Goal: Task Accomplishment & Management: Complete application form

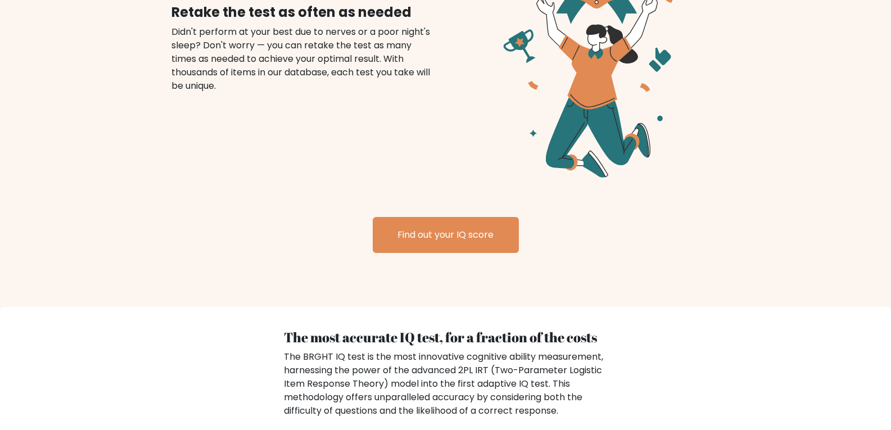
scroll to position [1499, 0]
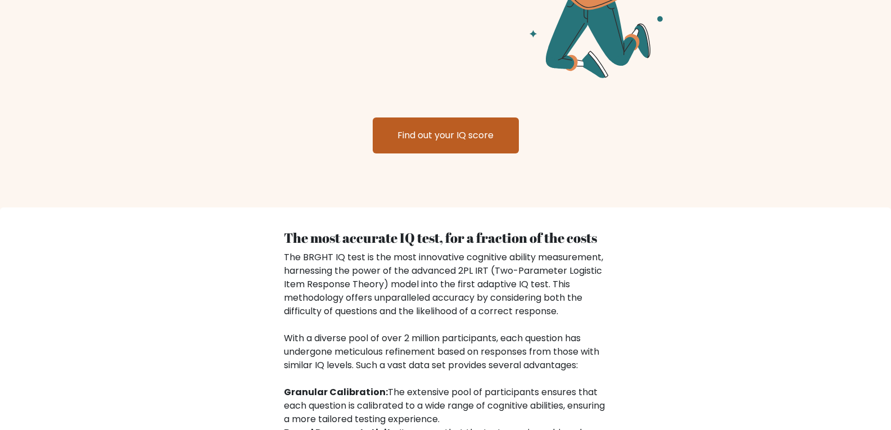
click at [417, 125] on link "Find out your IQ score" at bounding box center [446, 135] width 146 height 36
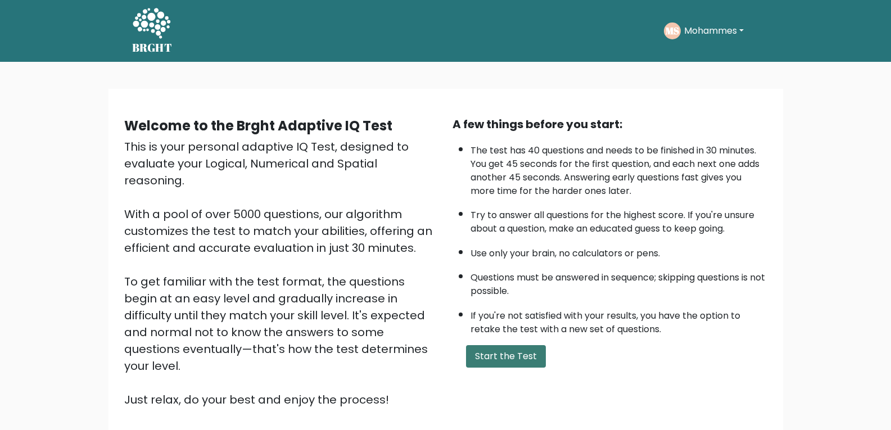
click at [505, 351] on button "Start the Test" at bounding box center [506, 356] width 80 height 22
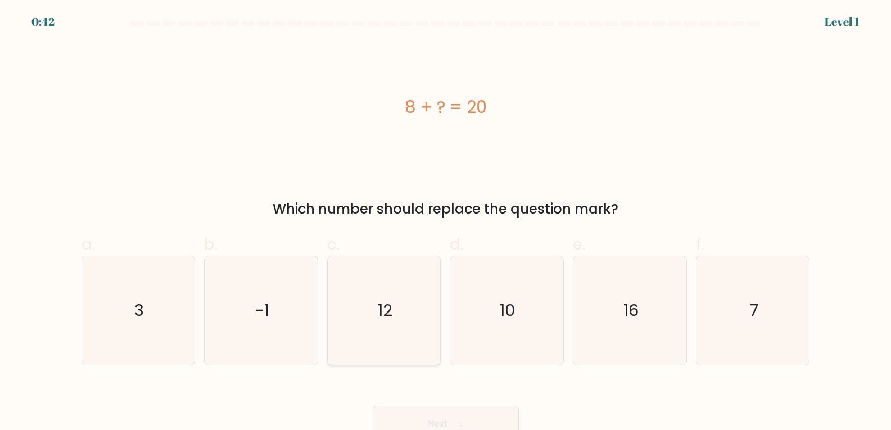
click at [384, 309] on text "12" at bounding box center [385, 310] width 15 height 22
click at [446, 223] on input "c. 12" at bounding box center [446, 218] width 1 height 7
radio input "true"
click at [464, 419] on button "Next" at bounding box center [446, 424] width 146 height 36
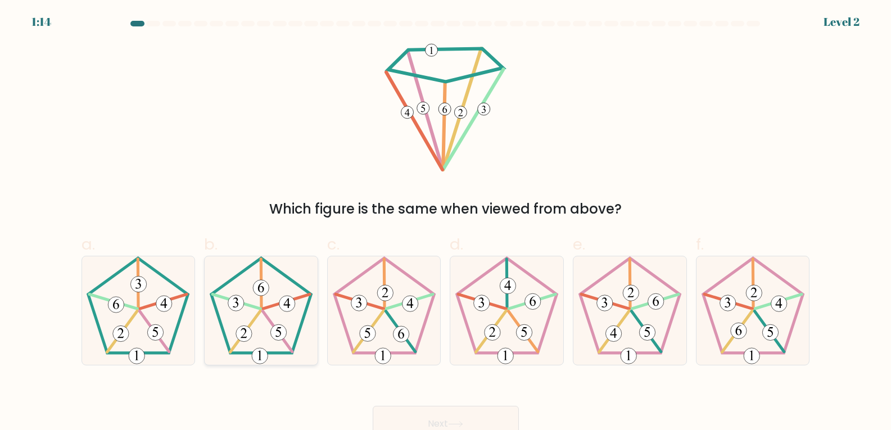
click at [256, 324] on icon at bounding box center [261, 310] width 109 height 109
click at [446, 223] on input "b." at bounding box center [446, 218] width 1 height 7
radio input "true"
click at [442, 421] on button "Next" at bounding box center [446, 424] width 146 height 36
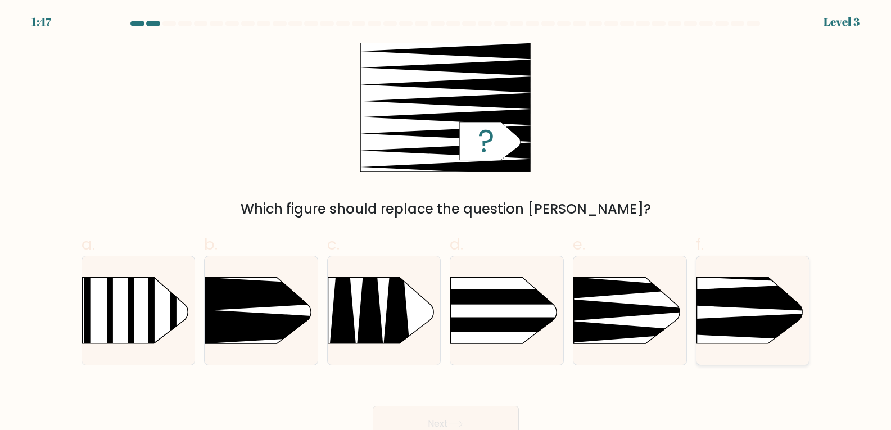
click at [760, 311] on rect at bounding box center [672, 252] width 293 height 223
click at [446, 223] on input "f." at bounding box center [446, 218] width 1 height 7
radio input "true"
click at [463, 413] on button "Next" at bounding box center [446, 424] width 146 height 36
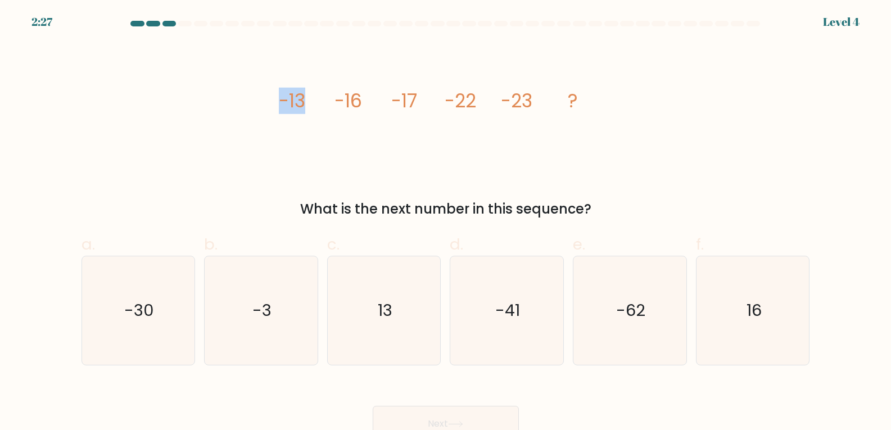
drag, startPoint x: 282, startPoint y: 98, endPoint x: 336, endPoint y: 100, distance: 54.0
click at [334, 100] on g "-13 -16 -17 -22 -23 ?" at bounding box center [428, 101] width 300 height 26
drag, startPoint x: 354, startPoint y: 97, endPoint x: 323, endPoint y: 103, distance: 31.6
click at [320, 102] on icon "image/svg+xml -13 -16 -17 -22 -23 ?" at bounding box center [445, 107] width 337 height 129
drag, startPoint x: 417, startPoint y: 94, endPoint x: 385, endPoint y: 97, distance: 31.6
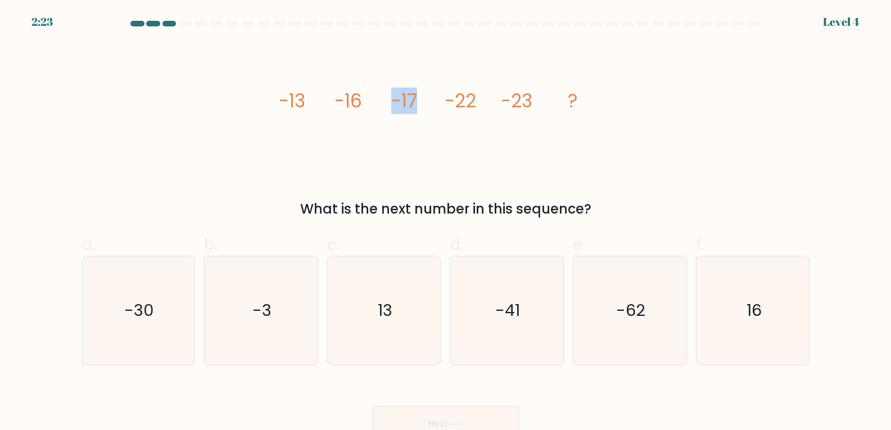
click at [385, 97] on icon "image/svg+xml -13 -16 -17 -22 -23 ?" at bounding box center [445, 107] width 337 height 129
drag, startPoint x: 476, startPoint y: 99, endPoint x: 424, endPoint y: 101, distance: 51.8
click at [424, 101] on icon "image/svg+xml -13 -16 -17 -22 -23 ?" at bounding box center [445, 107] width 337 height 129
click at [512, 143] on icon "image/svg+xml -13 -16 -17 -22 -23 ?" at bounding box center [445, 107] width 337 height 129
drag, startPoint x: 476, startPoint y: 96, endPoint x: 421, endPoint y: 97, distance: 55.7
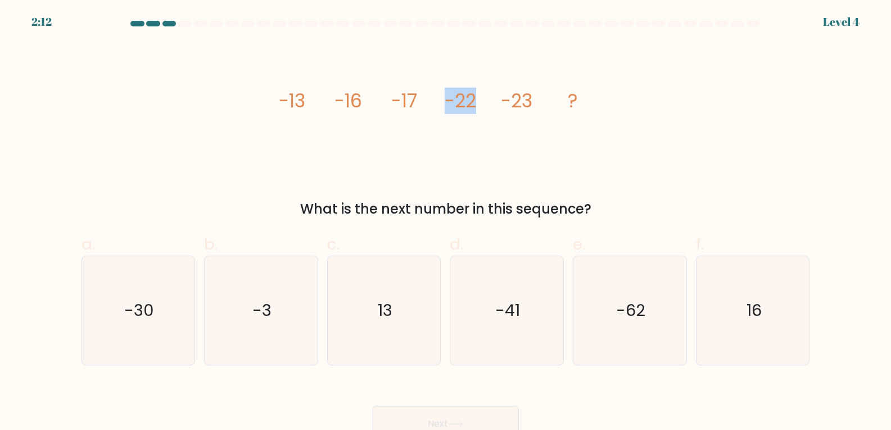
click at [421, 97] on icon "image/svg+xml -13 -16 -17 -22 -23 ?" at bounding box center [445, 107] width 337 height 129
drag, startPoint x: 532, startPoint y: 101, endPoint x: 490, endPoint y: 103, distance: 41.7
click at [494, 102] on icon "image/svg+xml -13 -16 -17 -22 -23 ?" at bounding box center [445, 107] width 337 height 129
drag, startPoint x: 304, startPoint y: 101, endPoint x: 251, endPoint y: 97, distance: 53.0
click at [251, 97] on div "image/svg+xml -13 -16 -17 -22 -23 ? What is the next number in this sequence?" at bounding box center [446, 131] width 742 height 177
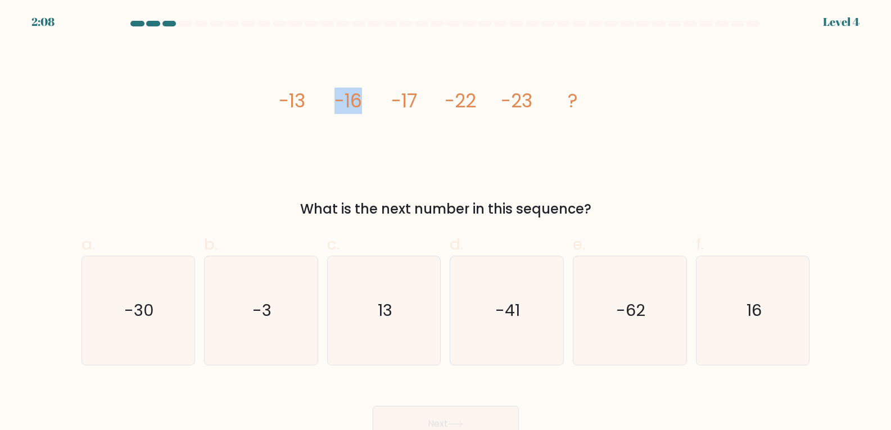
drag, startPoint x: 363, startPoint y: 98, endPoint x: 310, endPoint y: 98, distance: 52.3
click at [310, 98] on icon "image/svg+xml -13 -16 -17 -22 -23 ?" at bounding box center [445, 107] width 337 height 129
click at [403, 132] on icon "image/svg+xml -13 -16 -17 -22 -23 ?" at bounding box center [445, 107] width 337 height 129
click at [157, 323] on icon "-30" at bounding box center [138, 310] width 109 height 109
click at [446, 223] on input "a. -30" at bounding box center [446, 218] width 1 height 7
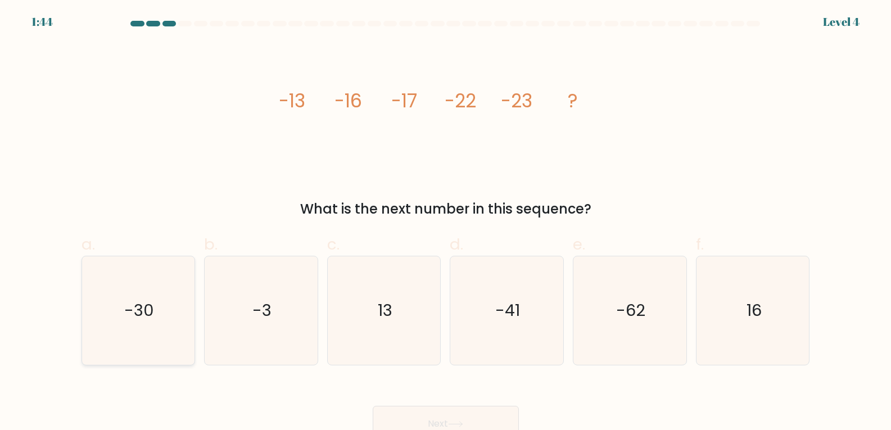
radio input "true"
click at [436, 413] on button "Next" at bounding box center [446, 424] width 146 height 36
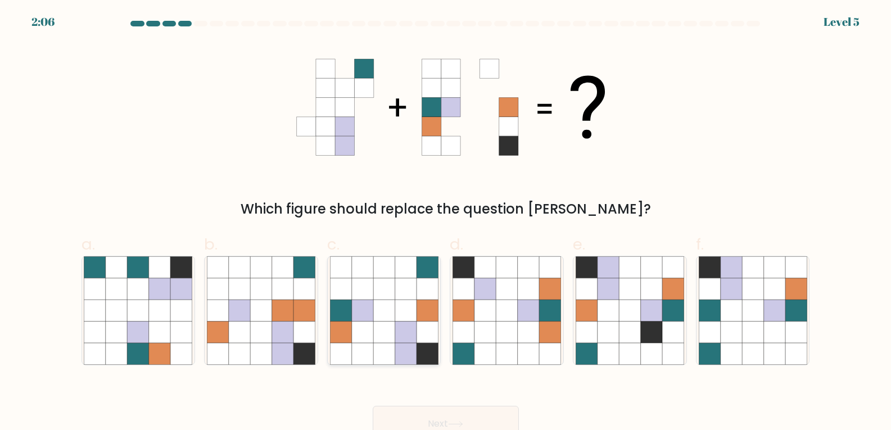
click at [390, 301] on icon at bounding box center [383, 310] width 21 height 21
click at [446, 223] on input "c." at bounding box center [446, 218] width 1 height 7
radio input "true"
click at [481, 411] on button "Next" at bounding box center [446, 424] width 146 height 36
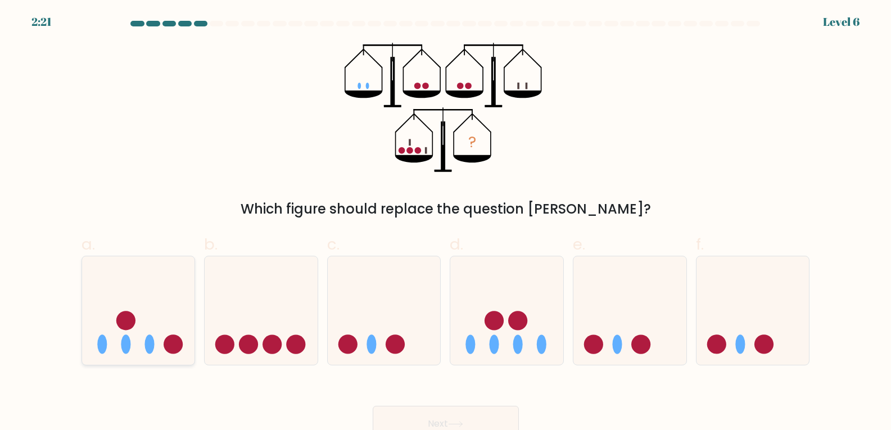
click at [137, 315] on icon at bounding box center [138, 310] width 113 height 93
click at [446, 223] on input "a." at bounding box center [446, 218] width 1 height 7
radio input "true"
click at [504, 421] on button "Next" at bounding box center [446, 424] width 146 height 36
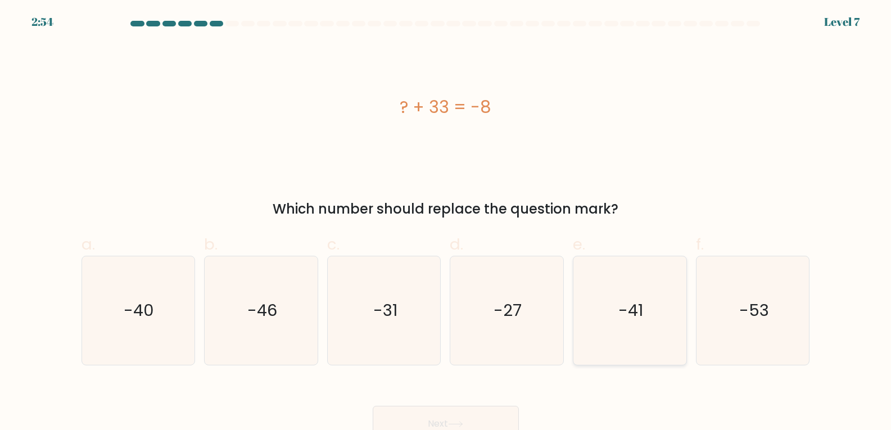
click at [636, 319] on text "-41" at bounding box center [630, 310] width 25 height 22
click at [446, 223] on input "e. -41" at bounding box center [446, 218] width 1 height 7
radio input "true"
click at [450, 406] on button "Next" at bounding box center [446, 424] width 146 height 36
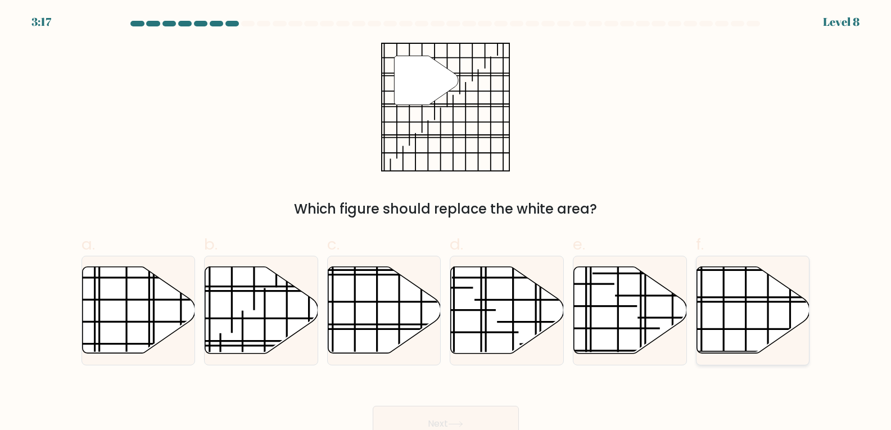
click at [730, 309] on icon at bounding box center [753, 310] width 113 height 87
click at [446, 223] on input "f." at bounding box center [446, 218] width 1 height 7
radio input "true"
click at [430, 423] on button "Next" at bounding box center [446, 424] width 146 height 36
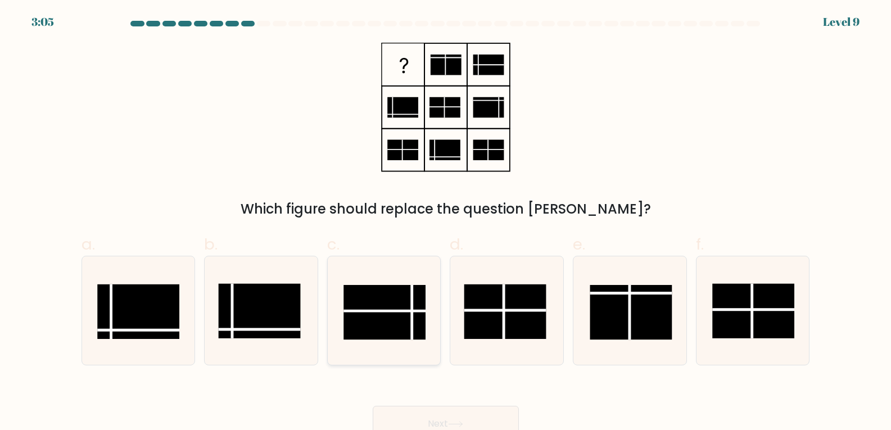
click at [407, 328] on rect at bounding box center [384, 312] width 82 height 55
click at [446, 223] on input "c." at bounding box center [446, 218] width 1 height 7
radio input "true"
click at [498, 414] on button "Next" at bounding box center [446, 424] width 146 height 36
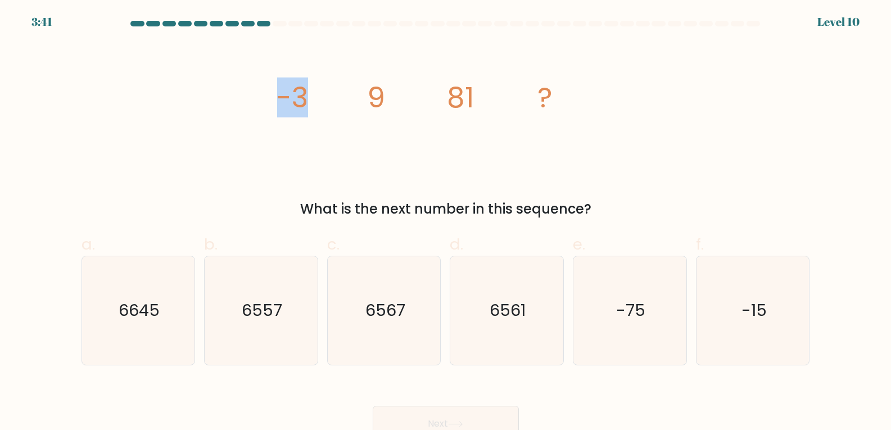
drag, startPoint x: 269, startPoint y: 97, endPoint x: 372, endPoint y: 100, distance: 103.5
click at [372, 100] on div "image/svg+xml -3 9 81 ? What is the next number in this sequence?" at bounding box center [446, 131] width 742 height 177
click at [391, 125] on icon "image/svg+xml -3 9 81 ?" at bounding box center [445, 107] width 337 height 129
drag, startPoint x: 369, startPoint y: 101, endPoint x: 507, endPoint y: 118, distance: 138.3
click at [473, 105] on g "-3 9 81 ?" at bounding box center [413, 98] width 277 height 40
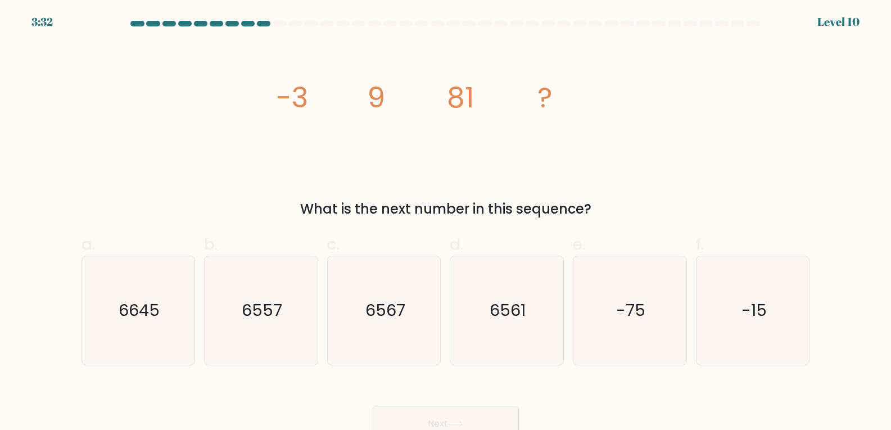
click at [630, 143] on div "image/svg+xml -3 9 81 ? What is the next number in this sequence?" at bounding box center [446, 131] width 742 height 177
click at [532, 322] on icon "6561" at bounding box center [507, 310] width 109 height 109
click at [446, 223] on input "d. 6561" at bounding box center [446, 218] width 1 height 7
radio input "true"
click at [432, 409] on button "Next" at bounding box center [446, 424] width 146 height 36
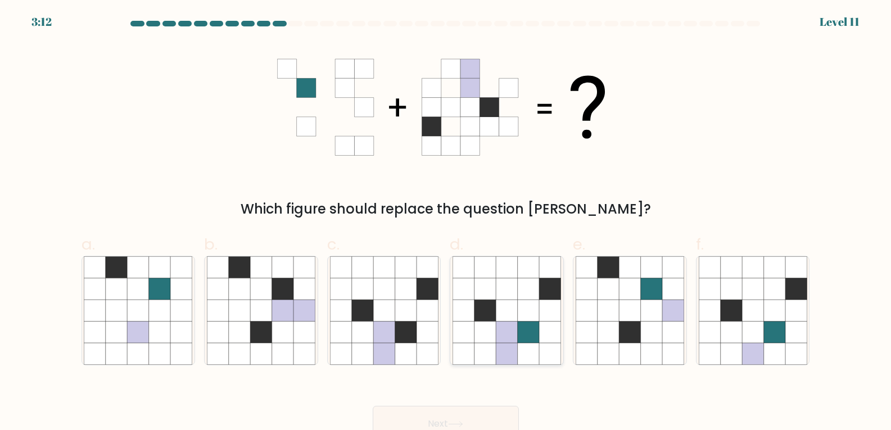
click at [521, 317] on icon at bounding box center [528, 310] width 21 height 21
click at [446, 223] on input "d." at bounding box center [446, 218] width 1 height 7
radio input "true"
click at [471, 421] on button "Next" at bounding box center [446, 424] width 146 height 36
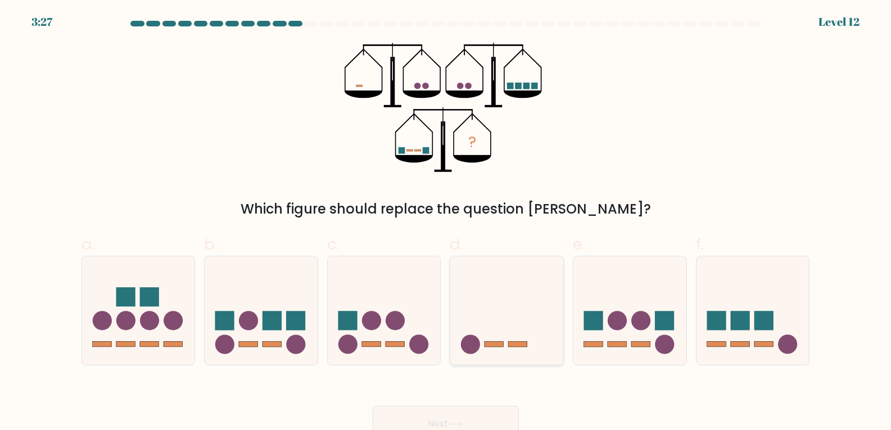
click at [506, 288] on icon at bounding box center [506, 310] width 113 height 93
click at [446, 223] on input "d." at bounding box center [446, 218] width 1 height 7
radio input "true"
click at [467, 422] on button "Next" at bounding box center [446, 424] width 146 height 36
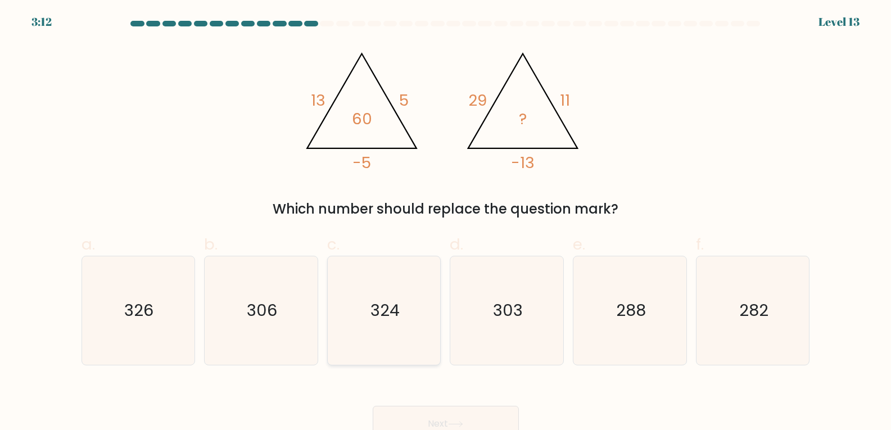
click at [377, 318] on text "324" at bounding box center [384, 310] width 29 height 22
click at [446, 223] on input "c. 324" at bounding box center [446, 218] width 1 height 7
radio input "true"
click at [460, 415] on button "Next" at bounding box center [446, 424] width 146 height 36
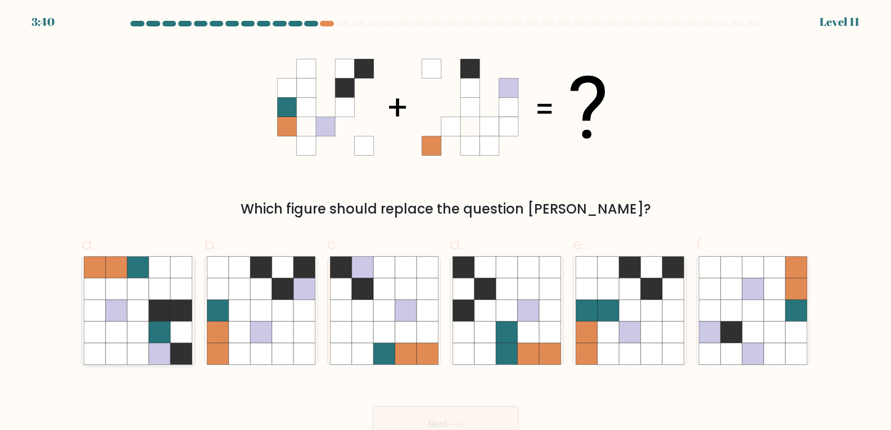
click at [167, 309] on icon at bounding box center [159, 310] width 21 height 21
click at [446, 223] on input "a." at bounding box center [446, 218] width 1 height 7
radio input "true"
click at [470, 413] on button "Next" at bounding box center [446, 424] width 146 height 36
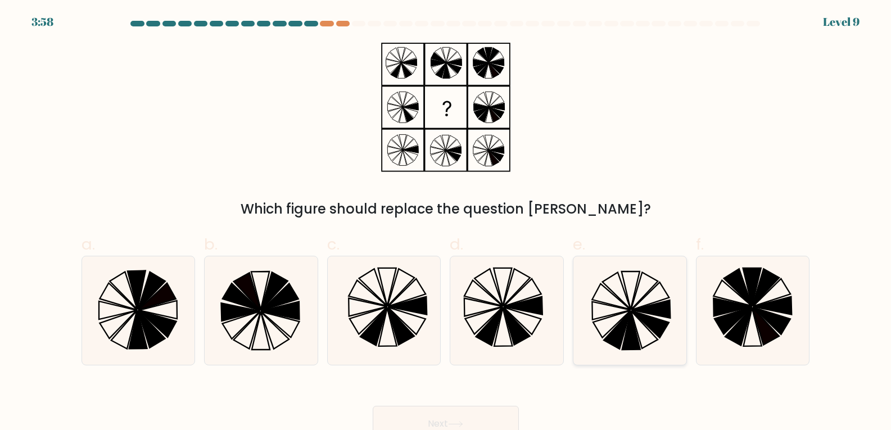
click at [649, 333] on icon at bounding box center [630, 310] width 109 height 109
click at [446, 223] on input "e." at bounding box center [446, 218] width 1 height 7
radio input "true"
click at [486, 416] on button "Next" at bounding box center [446, 424] width 146 height 36
click at [477, 420] on button "Next" at bounding box center [446, 424] width 146 height 36
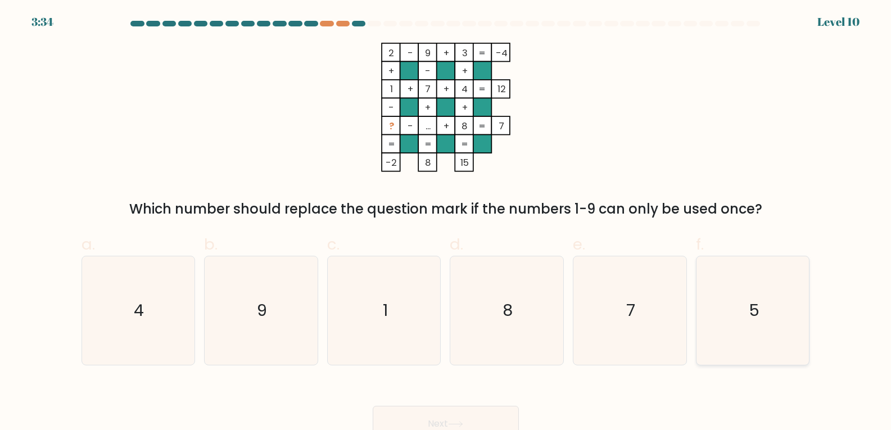
drag, startPoint x: 768, startPoint y: 307, endPoint x: 741, endPoint y: 328, distance: 34.4
click at [769, 306] on icon "5" at bounding box center [753, 310] width 109 height 109
click at [446, 223] on input "f. 5" at bounding box center [446, 218] width 1 height 7
radio input "true"
click at [433, 416] on button "Next" at bounding box center [446, 424] width 146 height 36
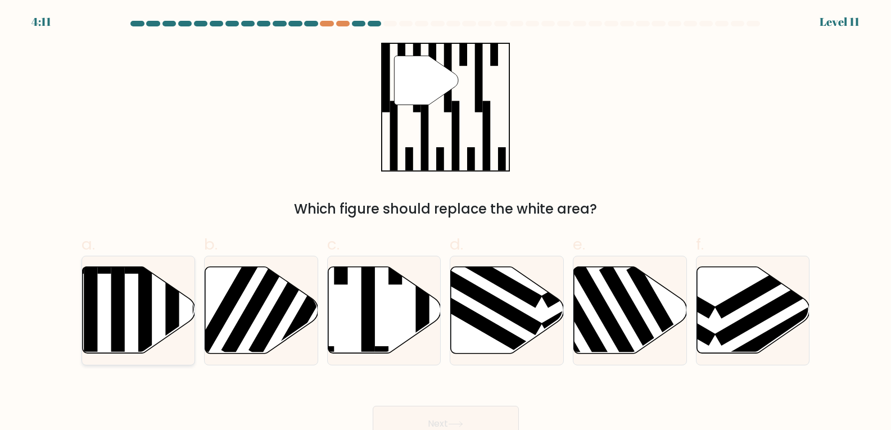
click at [148, 305] on rect at bounding box center [144, 315] width 13 height 123
click at [446, 223] on input "a." at bounding box center [446, 218] width 1 height 7
radio input "true"
click at [478, 415] on button "Next" at bounding box center [446, 424] width 146 height 36
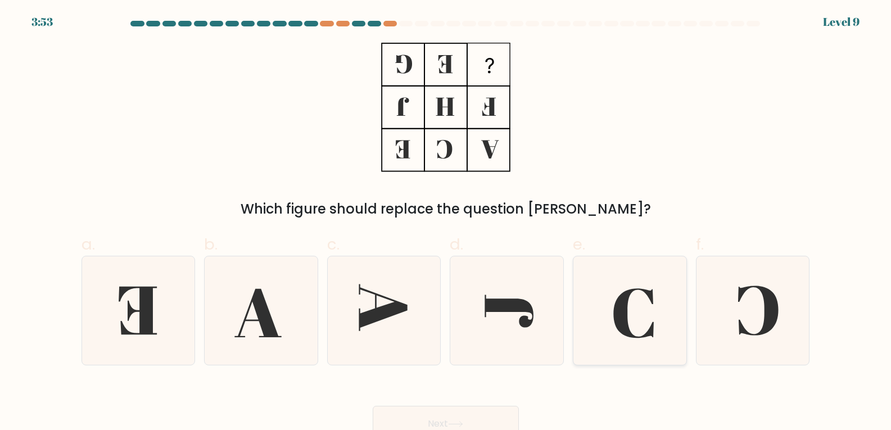
click at [625, 340] on icon at bounding box center [630, 310] width 109 height 109
click at [446, 223] on input "e." at bounding box center [446, 218] width 1 height 7
radio input "true"
click at [494, 421] on button "Next" at bounding box center [446, 424] width 146 height 36
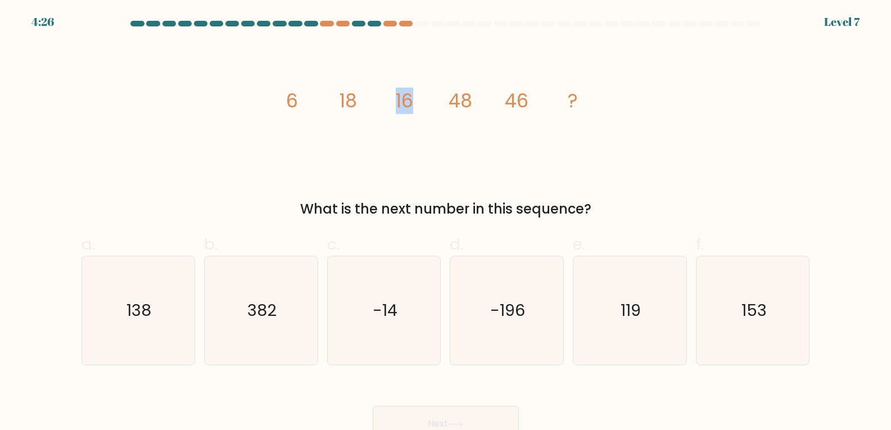
drag, startPoint x: 413, startPoint y: 96, endPoint x: 381, endPoint y: 102, distance: 33.2
click at [381, 102] on icon "image/svg+xml 6 18 16 48 46 ?" at bounding box center [445, 107] width 337 height 129
click at [362, 128] on icon "image/svg+xml 6 18 16 48 46 ?" at bounding box center [445, 107] width 337 height 129
drag, startPoint x: 410, startPoint y: 103, endPoint x: 394, endPoint y: 106, distance: 17.2
click at [394, 106] on icon "image/svg+xml 6 18 16 48 46 ?" at bounding box center [445, 107] width 337 height 129
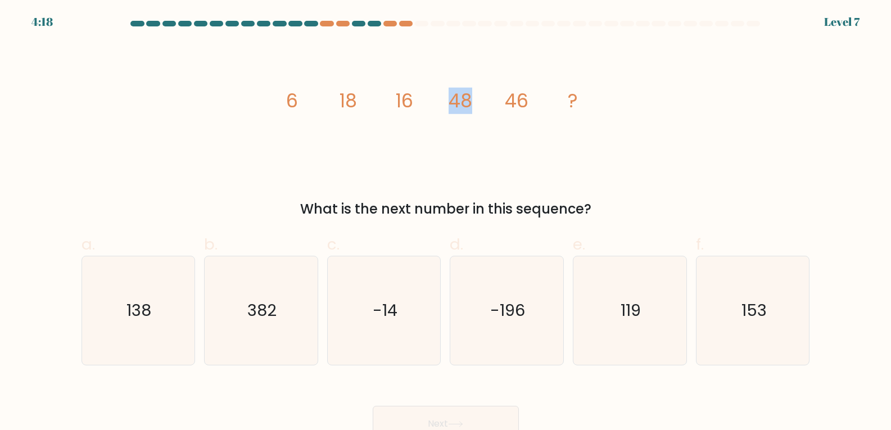
drag, startPoint x: 469, startPoint y: 99, endPoint x: 437, endPoint y: 106, distance: 32.7
click at [437, 106] on icon "image/svg+xml 6 18 16 48 46 ?" at bounding box center [445, 107] width 337 height 129
drag, startPoint x: 333, startPoint y: 101, endPoint x: 367, endPoint y: 102, distance: 33.7
click at [367, 102] on icon "image/svg+xml 6 18 16 48 46 ?" at bounding box center [445, 107] width 337 height 129
drag, startPoint x: 504, startPoint y: 98, endPoint x: 539, endPoint y: 103, distance: 35.2
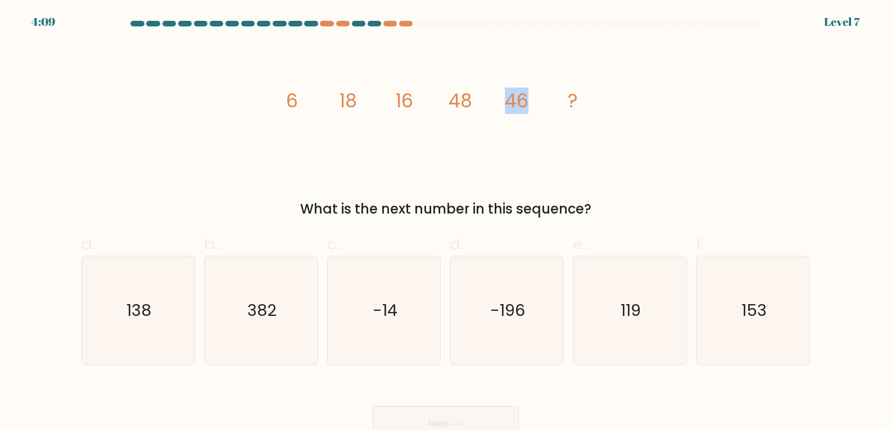
click at [539, 103] on icon "image/svg+xml 6 18 16 48 46 ?" at bounding box center [445, 107] width 337 height 129
click at [162, 328] on icon "138" at bounding box center [138, 310] width 109 height 109
click at [446, 223] on input "a. 138" at bounding box center [446, 218] width 1 height 7
radio input "true"
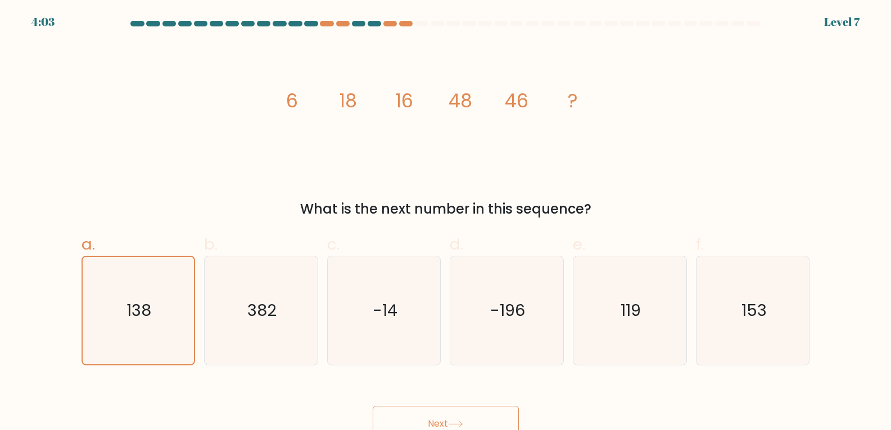
click at [488, 417] on button "Next" at bounding box center [446, 424] width 146 height 36
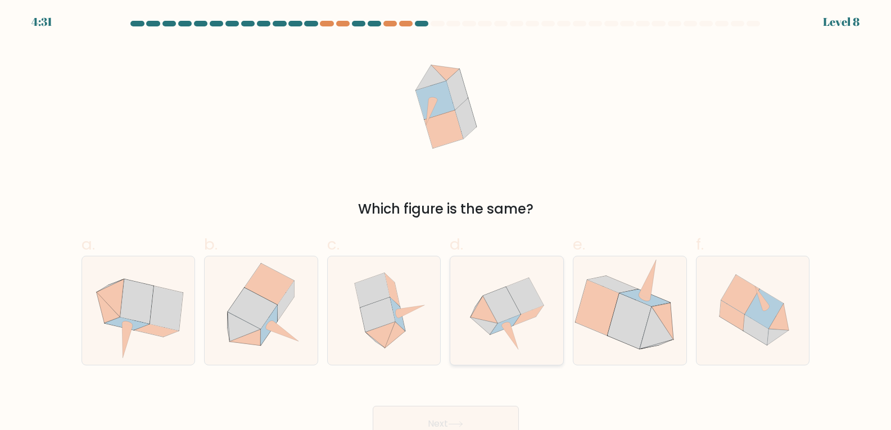
click at [501, 305] on icon at bounding box center [501, 305] width 37 height 36
click at [446, 223] on input "d." at bounding box center [446, 218] width 1 height 7
radio input "true"
click at [499, 419] on button "Next" at bounding box center [446, 424] width 146 height 36
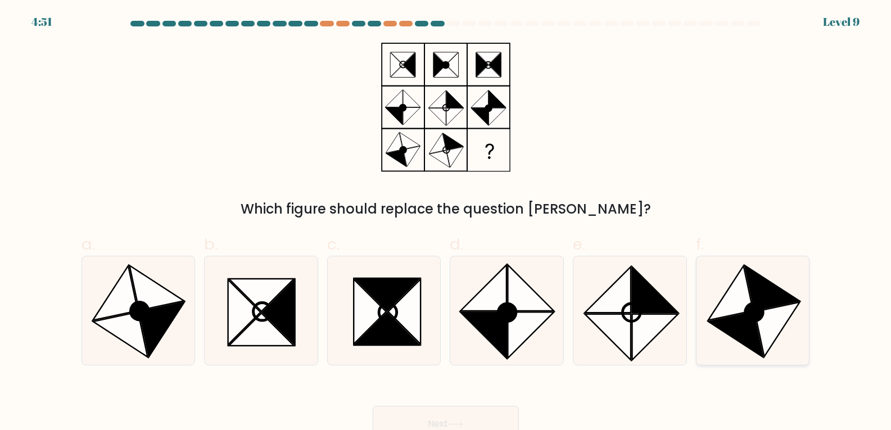
click at [763, 323] on icon at bounding box center [776, 329] width 45 height 55
click at [446, 223] on input "f." at bounding box center [446, 218] width 1 height 7
radio input "true"
click at [431, 417] on button "Next" at bounding box center [446, 424] width 146 height 36
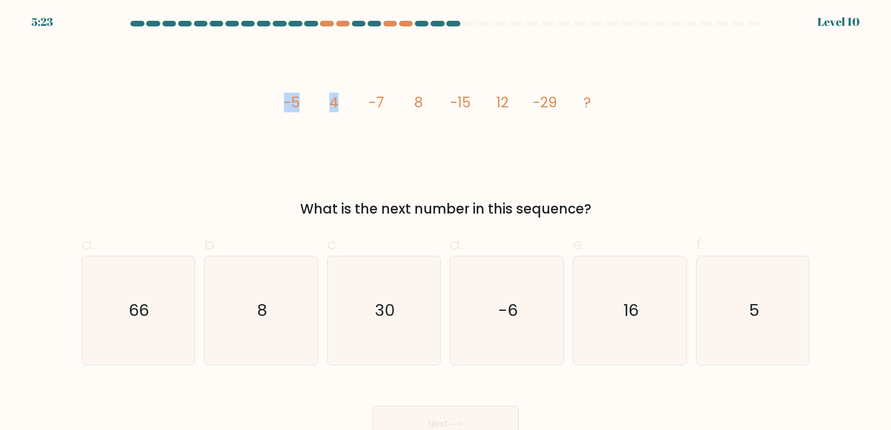
drag, startPoint x: 283, startPoint y: 100, endPoint x: 348, endPoint y: 95, distance: 64.8
click at [348, 95] on icon "image/svg+xml -5 4 -7 8 -15 12 -29 ?" at bounding box center [445, 107] width 337 height 129
drag, startPoint x: 365, startPoint y: 101, endPoint x: 386, endPoint y: 101, distance: 21.4
click at [386, 101] on icon "image/svg+xml -5 4 -7 8 -15 12 -29 ?" at bounding box center [445, 107] width 337 height 129
drag, startPoint x: 329, startPoint y: 103, endPoint x: 346, endPoint y: 103, distance: 16.9
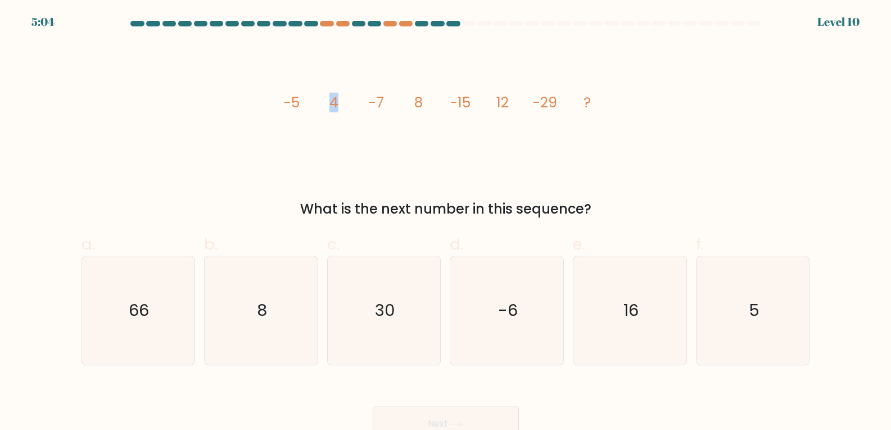
click at [346, 103] on icon "image/svg+xml -5 4 -7 8 -15 12 -29 ?" at bounding box center [445, 107] width 337 height 129
drag, startPoint x: 367, startPoint y: 102, endPoint x: 384, endPoint y: 102, distance: 17.4
click at [384, 102] on icon "image/svg+xml -5 4 -7 8 -15 12 -29 ?" at bounding box center [445, 107] width 337 height 129
click at [398, 106] on icon "image/svg+xml -5 4 -7 8 -15 12 -29 ?" at bounding box center [445, 107] width 337 height 129
drag, startPoint x: 369, startPoint y: 101, endPoint x: 425, endPoint y: 103, distance: 55.7
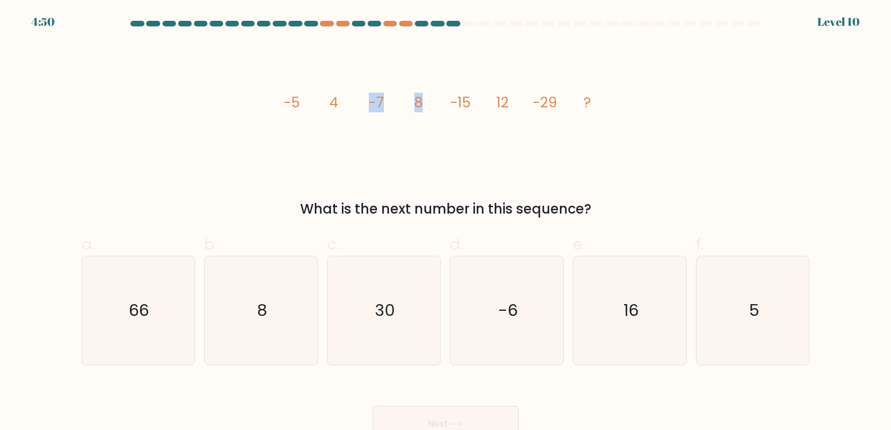
click at [425, 103] on icon "image/svg+xml -5 4 -7 8 -15 12 -29 ?" at bounding box center [445, 107] width 337 height 129
click at [449, 102] on icon "image/svg+xml -5 4 -7 8 -15 12 -29 ?" at bounding box center [445, 107] width 337 height 129
drag, startPoint x: 418, startPoint y: 102, endPoint x: 440, endPoint y: 103, distance: 22.0
click at [437, 102] on icon "image/svg+xml -5 4 -7 8 -15 12 -29 ?" at bounding box center [445, 107] width 337 height 129
drag, startPoint x: 468, startPoint y: 100, endPoint x: 455, endPoint y: 100, distance: 12.9
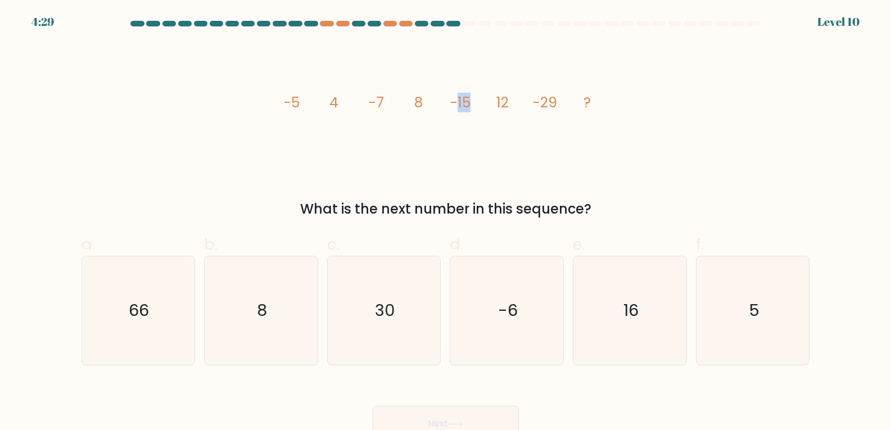
click at [455, 100] on tspan "-15" at bounding box center [460, 103] width 20 height 20
click at [455, 119] on icon "image/svg+xml -5 4 -7 8 -15 12 -29 ?" at bounding box center [445, 107] width 337 height 129
drag, startPoint x: 469, startPoint y: 102, endPoint x: 446, endPoint y: 102, distance: 23.6
click at [446, 102] on icon "image/svg+xml -5 4 -7 8 -15 12 -29 ?" at bounding box center [445, 107] width 337 height 129
click at [471, 120] on icon "image/svg+xml -5 4 -7 8 -15 12 -29 ?" at bounding box center [445, 107] width 337 height 129
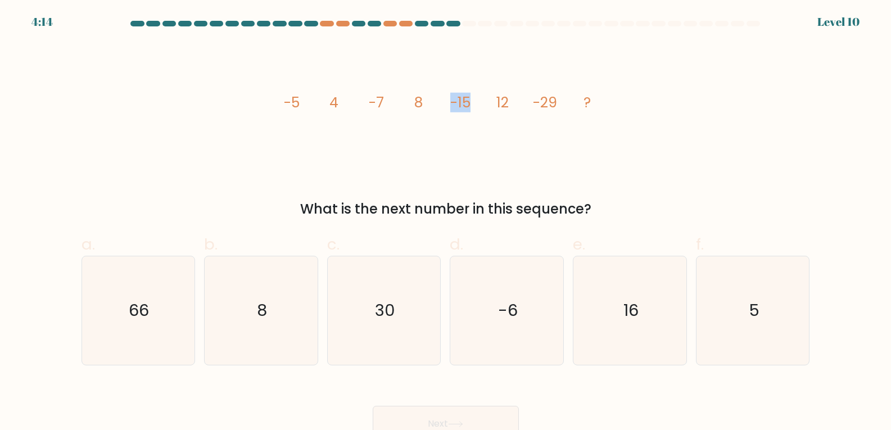
drag, startPoint x: 450, startPoint y: 101, endPoint x: 475, endPoint y: 106, distance: 25.8
click at [475, 106] on icon "image/svg+xml -5 4 -7 8 -15 12 -29 ?" at bounding box center [445, 107] width 337 height 129
drag, startPoint x: 496, startPoint y: 100, endPoint x: 516, endPoint y: 102, distance: 19.8
click at [516, 102] on icon "image/svg+xml -5 4 -7 8 -15 12 -29 ?" at bounding box center [445, 107] width 337 height 129
click at [479, 114] on icon "image/svg+xml -5 4 -7 8 -15 12 -29 ?" at bounding box center [445, 107] width 337 height 129
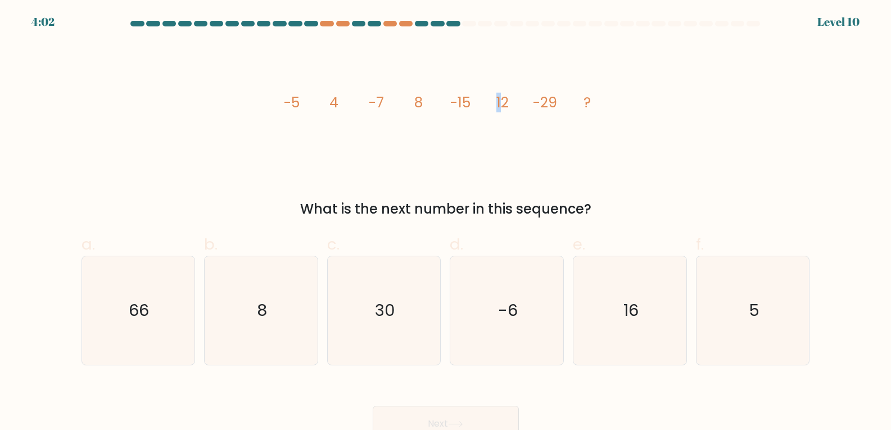
drag, startPoint x: 504, startPoint y: 101, endPoint x: 469, endPoint y: 102, distance: 34.3
click at [469, 102] on g "-5 4 -7 8 -15 12 -29 ?" at bounding box center [437, 103] width 307 height 20
click at [495, 115] on icon "image/svg+xml -5 4 -7 8 -15 12 -29 ?" at bounding box center [445, 107] width 337 height 129
drag, startPoint x: 507, startPoint y: 103, endPoint x: 483, endPoint y: 101, distance: 24.2
click at [483, 101] on icon "image/svg+xml -5 4 -7 8 -15 12 -29 ?" at bounding box center [445, 107] width 337 height 129
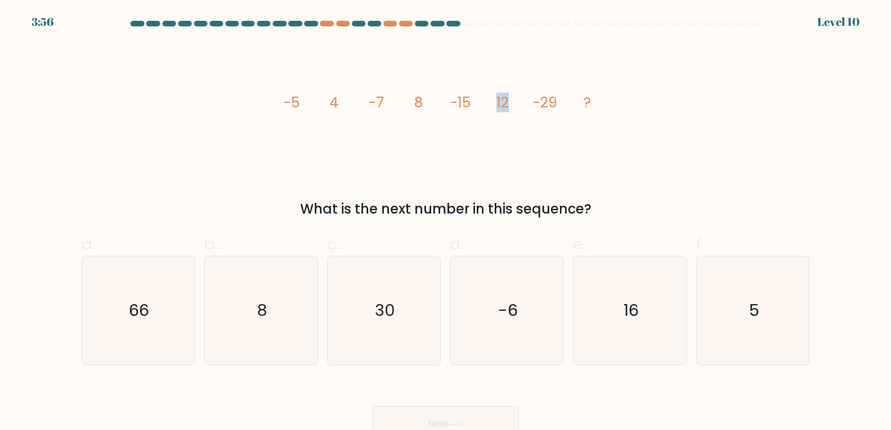
click at [516, 116] on icon "image/svg+xml -5 4 -7 8 -15 12 -29 ?" at bounding box center [445, 107] width 337 height 129
drag, startPoint x: 450, startPoint y: 103, endPoint x: 483, endPoint y: 99, distance: 33.5
click at [478, 100] on icon "image/svg+xml -5 4 -7 8 -15 12 -29 ?" at bounding box center [445, 107] width 337 height 129
click at [383, 323] on icon "30" at bounding box center [384, 310] width 109 height 109
click at [446, 223] on input "c. 30" at bounding box center [446, 218] width 1 height 7
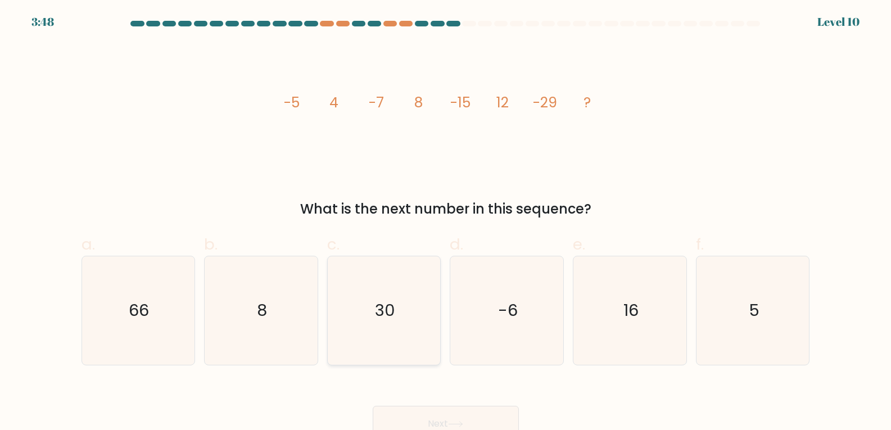
radio input "true"
click at [431, 414] on button "Next" at bounding box center [446, 424] width 146 height 36
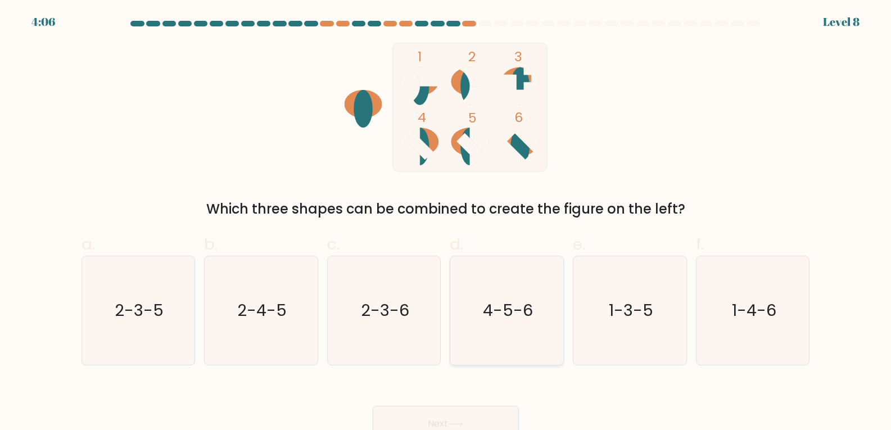
click at [525, 299] on icon "4-5-6" at bounding box center [507, 310] width 109 height 109
click at [446, 223] on input "d. 4-5-6" at bounding box center [446, 218] width 1 height 7
radio input "true"
click at [497, 406] on button "Next" at bounding box center [446, 424] width 146 height 36
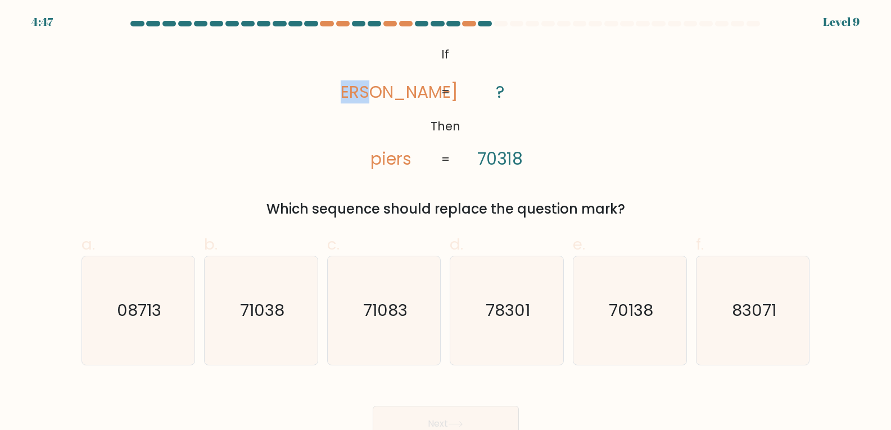
drag, startPoint x: 379, startPoint y: 89, endPoint x: 419, endPoint y: 90, distance: 40.5
click at [419, 90] on icon "@import url('https://fonts.googleapis.com/css?family=Abril+Fatface:400,100,100i…" at bounding box center [446, 107] width 210 height 129
click at [366, 138] on icon "@import url('https://fonts.googleapis.com/css?family=Abril+Fatface:400,100,100i…" at bounding box center [446, 107] width 210 height 129
drag, startPoint x: 401, startPoint y: 159, endPoint x: 386, endPoint y: 160, distance: 14.6
click at [386, 160] on tspan "piers" at bounding box center [390, 158] width 41 height 23
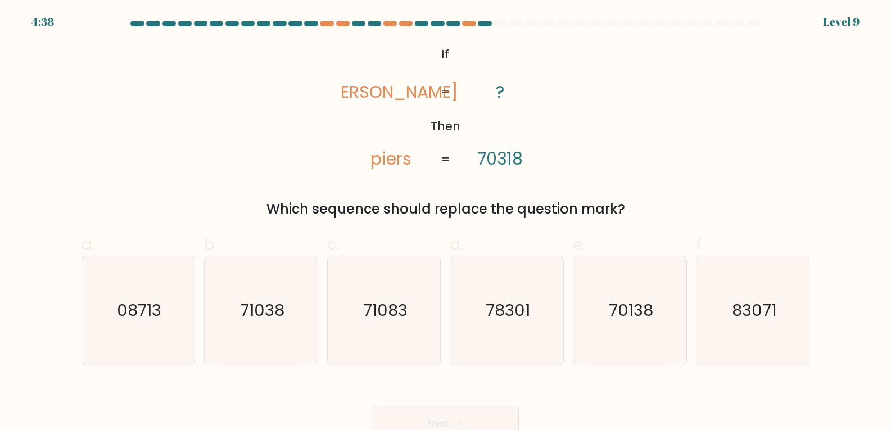
click at [406, 122] on icon "@import url('https://fonts.googleapis.com/css?family=Abril+Fatface:400,100,100i…" at bounding box center [446, 107] width 210 height 129
drag, startPoint x: 495, startPoint y: 160, endPoint x: 487, endPoint y: 161, distance: 8.0
click at [487, 161] on tspan "70318" at bounding box center [500, 158] width 46 height 23
click at [449, 147] on icon "@import url('https://fonts.googleapis.com/css?family=Abril+Fatface:400,100,100i…" at bounding box center [446, 107] width 210 height 129
drag, startPoint x: 400, startPoint y: 92, endPoint x: 392, endPoint y: 93, distance: 8.5
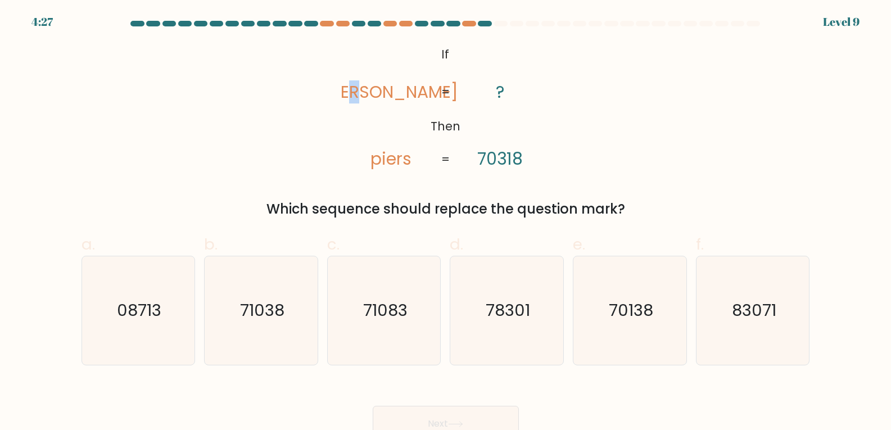
click at [392, 93] on tspan "pries" at bounding box center [391, 91] width 134 height 23
click at [409, 147] on tspan "piers" at bounding box center [390, 158] width 41 height 23
click at [496, 160] on tspan "70318" at bounding box center [500, 158] width 46 height 23
click at [412, 138] on icon "@import url('https://fonts.googleapis.com/css?family=Abril+Fatface:400,100,100i…" at bounding box center [446, 107] width 210 height 129
drag, startPoint x: 494, startPoint y: 159, endPoint x: 487, endPoint y: 160, distance: 6.4
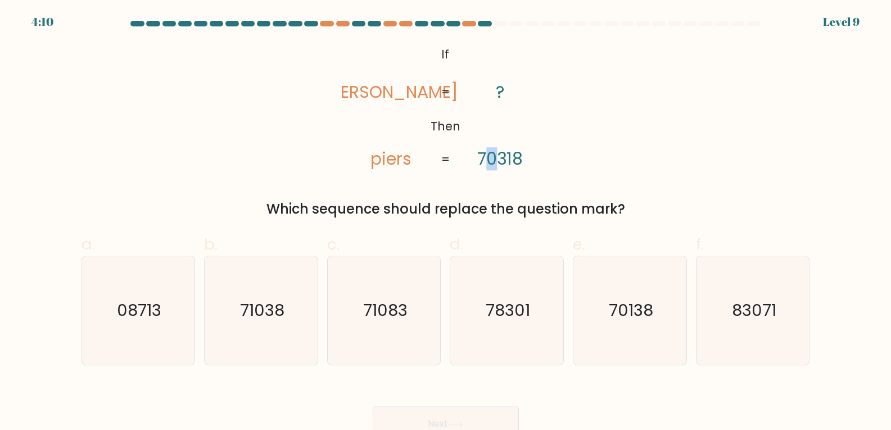
click at [487, 160] on tspan "70318" at bounding box center [500, 158] width 46 height 23
click at [392, 138] on icon "@import url('https://fonts.googleapis.com/css?family=Abril+Fatface:400,100,100i…" at bounding box center [446, 107] width 210 height 129
drag, startPoint x: 497, startPoint y: 159, endPoint x: 508, endPoint y: 156, distance: 11.6
click at [508, 156] on tspan "70318" at bounding box center [500, 158] width 46 height 23
click at [472, 175] on div "@import url('https://fonts.googleapis.com/css?family=Abril+Fatface:400,100,100i…" at bounding box center [446, 131] width 742 height 177
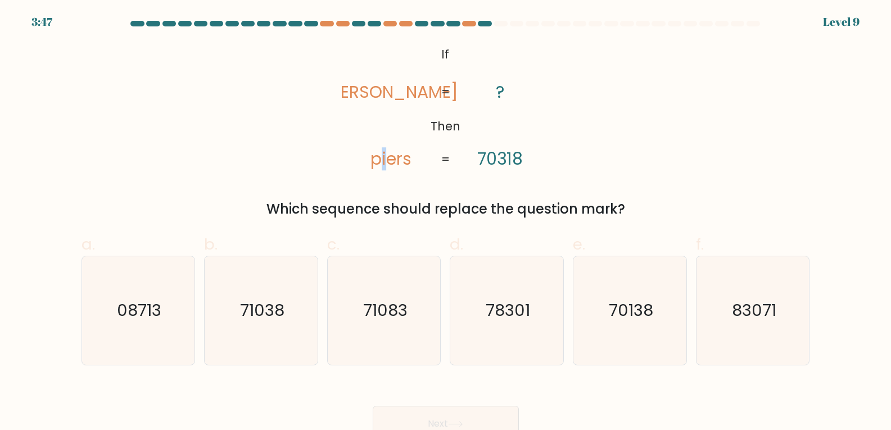
click at [380, 160] on tspan "piers" at bounding box center [390, 158] width 41 height 23
drag, startPoint x: 494, startPoint y: 153, endPoint x: 484, endPoint y: 154, distance: 10.1
click at [484, 154] on tspan "70318" at bounding box center [500, 158] width 46 height 23
click at [488, 171] on icon "@import url('https://fonts.googleapis.com/css?family=Abril+Fatface:400,100,100i…" at bounding box center [446, 107] width 210 height 129
click at [396, 161] on tspan "piers" at bounding box center [390, 158] width 41 height 23
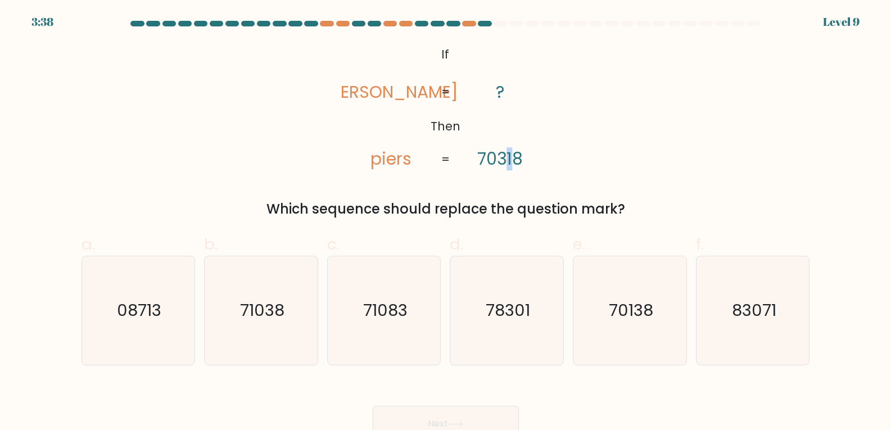
drag, startPoint x: 513, startPoint y: 160, endPoint x: 505, endPoint y: 161, distance: 7.4
click at [505, 161] on tspan "70318" at bounding box center [500, 158] width 46 height 23
click at [284, 323] on icon "71038" at bounding box center [261, 310] width 109 height 109
click at [446, 223] on input "b. 71038" at bounding box center [446, 218] width 1 height 7
radio input "true"
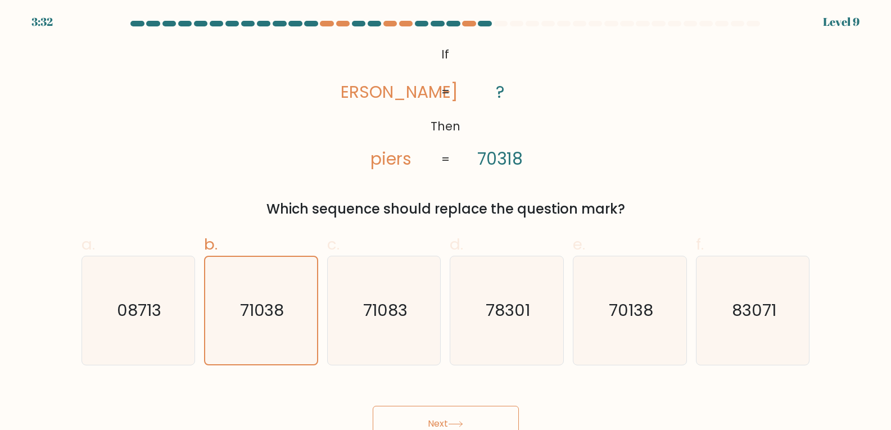
click at [474, 419] on button "Next" at bounding box center [446, 424] width 146 height 36
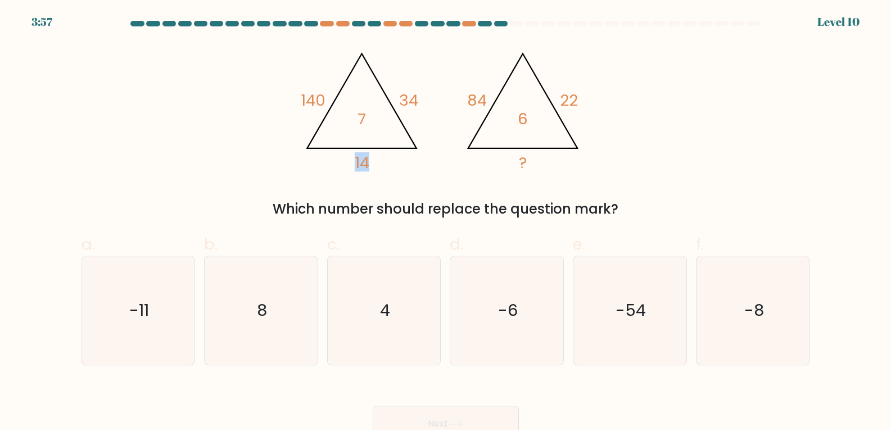
drag, startPoint x: 354, startPoint y: 162, endPoint x: 388, endPoint y: 154, distance: 35.9
click at [388, 154] on icon "@import url('https://fonts.googleapis.com/css?family=Abril+Fatface:400,100,100i…" at bounding box center [445, 107] width 297 height 129
click at [379, 133] on icon "@import url('https://fonts.googleapis.com/css?family=Abril+Fatface:400,100,100i…" at bounding box center [445, 107] width 297 height 129
drag, startPoint x: 526, startPoint y: 116, endPoint x: 481, endPoint y: 113, distance: 45.6
click at [500, 116] on icon "@import url('https://fonts.googleapis.com/css?family=Abril+Fatface:400,100,100i…" at bounding box center [445, 107] width 297 height 129
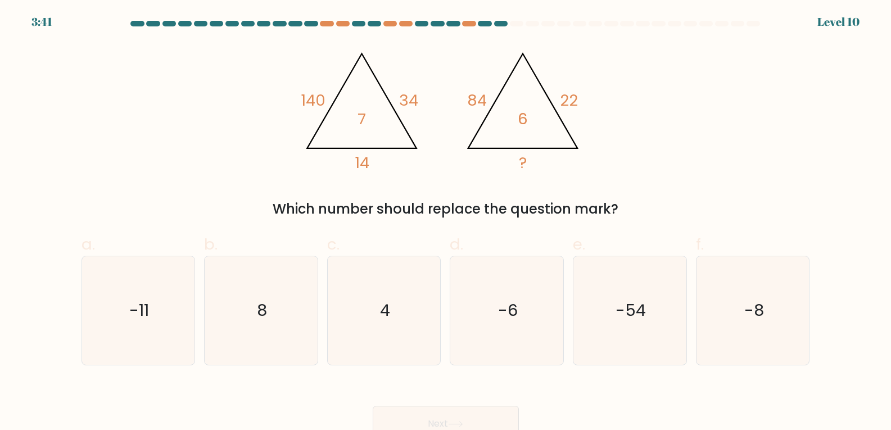
click at [464, 110] on icon "@import url('https://fonts.googleapis.com/css?family=Abril+Fatface:400,100,100i…" at bounding box center [445, 107] width 297 height 129
drag, startPoint x: 351, startPoint y: 157, endPoint x: 433, endPoint y: 165, distance: 82.5
click at [417, 158] on icon "@import url('https://fonts.googleapis.com/css?family=Abril+Fatface:400,100,100i…" at bounding box center [445, 107] width 297 height 129
click at [442, 169] on icon "@import url('https://fonts.googleapis.com/css?family=Abril+Fatface:400,100,100i…" at bounding box center [445, 107] width 297 height 129
drag, startPoint x: 304, startPoint y: 100, endPoint x: 330, endPoint y: 96, distance: 26.7
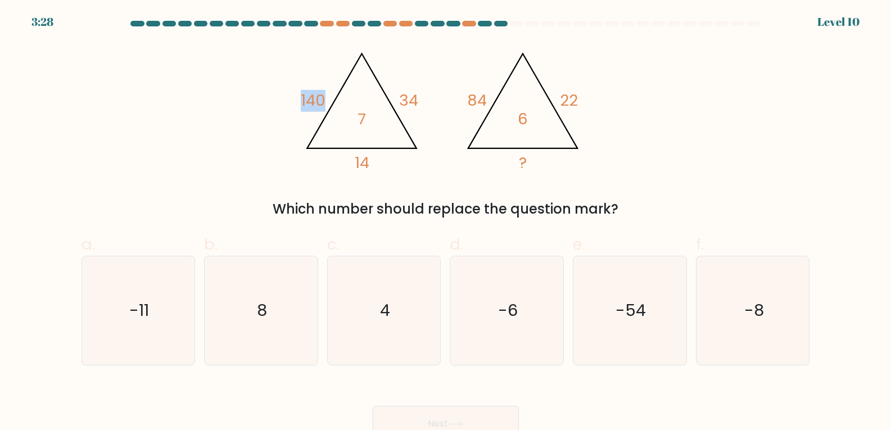
click at [330, 96] on icon "@import url('https://fonts.googleapis.com/css?family=Abril+Fatface:400,100,100i…" at bounding box center [445, 107] width 297 height 129
click at [363, 123] on tspan "7" at bounding box center [362, 119] width 8 height 22
drag, startPoint x: 358, startPoint y: 114, endPoint x: 368, endPoint y: 114, distance: 10.1
click at [368, 114] on icon "@import url('https://fonts.googleapis.com/css?family=Abril+Fatface:400,100,100i…" at bounding box center [445, 107] width 297 height 129
click at [390, 123] on icon "@import url('https://fonts.googleapis.com/css?family=Abril+Fatface:400,100,100i…" at bounding box center [445, 107] width 297 height 129
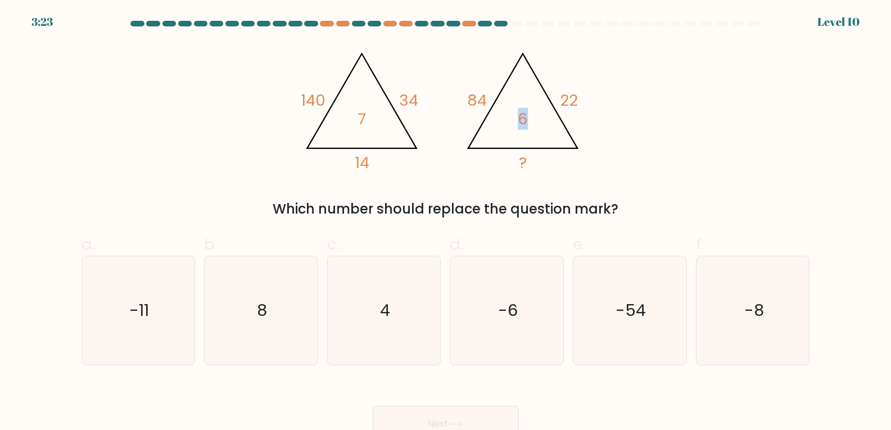
drag, startPoint x: 511, startPoint y: 116, endPoint x: 535, endPoint y: 117, distance: 23.6
click at [535, 117] on icon "@import url('https://fonts.googleapis.com/css?family=Abril+Fatface:400,100,100i…" at bounding box center [445, 107] width 297 height 129
drag, startPoint x: 462, startPoint y: 101, endPoint x: 507, endPoint y: 109, distance: 45.1
click at [507, 103] on icon "@import url('https://fonts.googleapis.com/css?family=Abril+Fatface:400,100,100i…" at bounding box center [445, 107] width 297 height 129
click at [444, 75] on icon "@import url('https://fonts.googleapis.com/css?family=Abril+Fatface:400,100,100i…" at bounding box center [445, 107] width 297 height 129
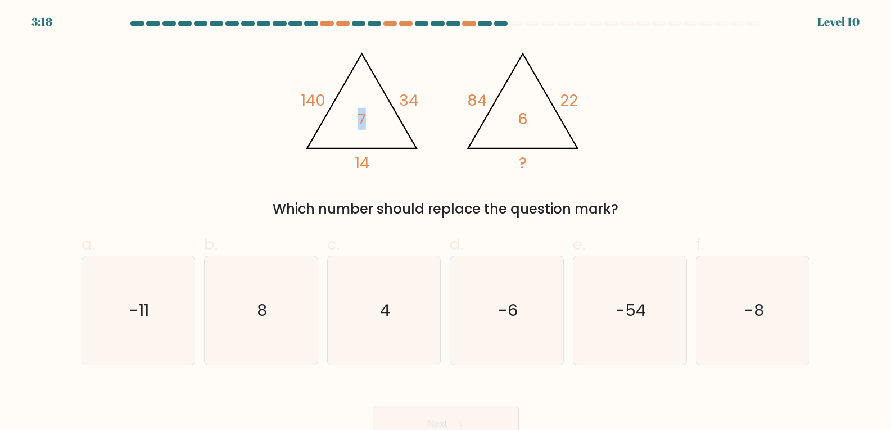
drag, startPoint x: 365, startPoint y: 115, endPoint x: 392, endPoint y: 111, distance: 27.4
click at [382, 112] on icon "@import url('https://fonts.googleapis.com/css?family=Abril+Fatface:400,100,100i…" at bounding box center [445, 107] width 297 height 129
drag, startPoint x: 396, startPoint y: 98, endPoint x: 433, endPoint y: 110, distance: 38.4
click at [421, 101] on icon "@import url('https://fonts.googleapis.com/css?family=Abril+Fatface:400,100,100i…" at bounding box center [445, 107] width 297 height 129
click at [433, 110] on icon "@import url('https://fonts.googleapis.com/css?family=Abril+Fatface:400,100,100i…" at bounding box center [445, 107] width 297 height 129
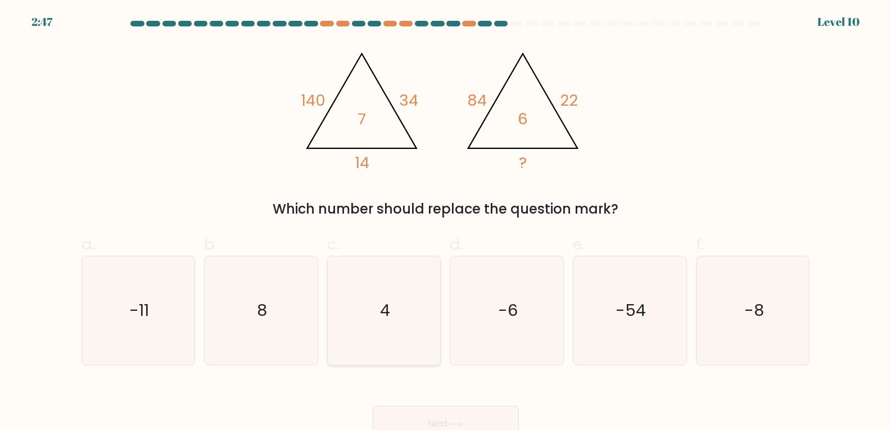
drag, startPoint x: 300, startPoint y: 315, endPoint x: 385, endPoint y: 363, distance: 98.2
click at [299, 315] on icon "8" at bounding box center [261, 310] width 109 height 109
click at [446, 223] on input "b. 8" at bounding box center [446, 218] width 1 height 7
radio input "true"
click at [439, 409] on button "Next" at bounding box center [446, 424] width 146 height 36
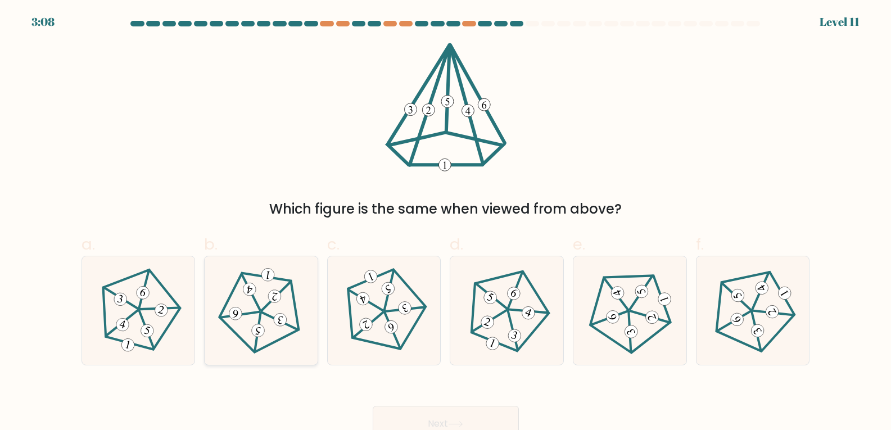
click at [265, 291] on icon at bounding box center [261, 310] width 87 height 87
click at [446, 223] on input "b." at bounding box center [446, 218] width 1 height 7
radio input "true"
click at [429, 412] on button "Next" at bounding box center [446, 424] width 146 height 36
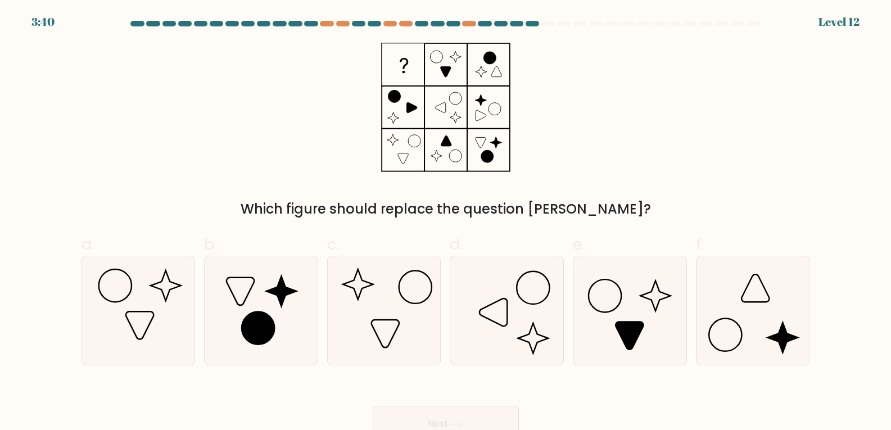
click at [640, 124] on div "Which figure should replace the question mark?" at bounding box center [446, 131] width 742 height 177
click at [730, 285] on icon at bounding box center [753, 310] width 109 height 109
click at [446, 223] on input "f." at bounding box center [446, 218] width 1 height 7
radio input "true"
click at [466, 413] on button "Next" at bounding box center [446, 424] width 146 height 36
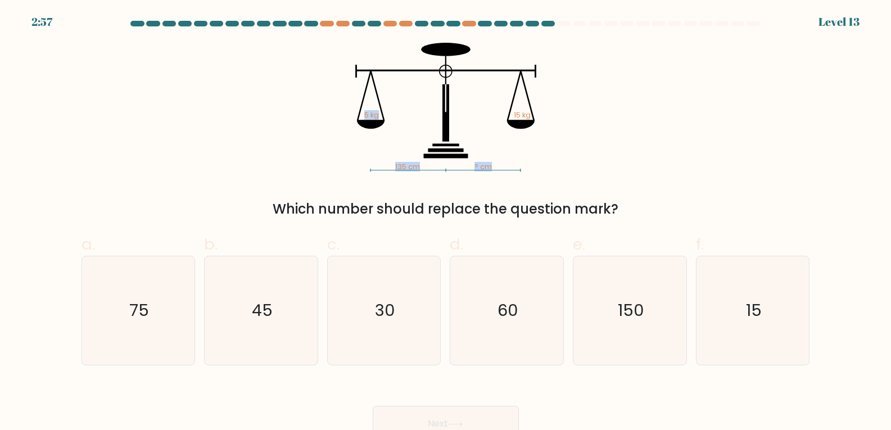
drag, startPoint x: 359, startPoint y: 120, endPoint x: 399, endPoint y: 117, distance: 40.6
click at [399, 117] on icon "135 cm ? cm 5 kg 15 kg" at bounding box center [445, 107] width 337 height 129
drag, startPoint x: 513, startPoint y: 112, endPoint x: 540, endPoint y: 116, distance: 26.7
click at [539, 115] on icon "135 cm ? cm 5 kg 15 kg" at bounding box center [445, 107] width 337 height 129
click at [571, 141] on icon "135 cm ? cm 5 kg 15 kg" at bounding box center [445, 107] width 337 height 129
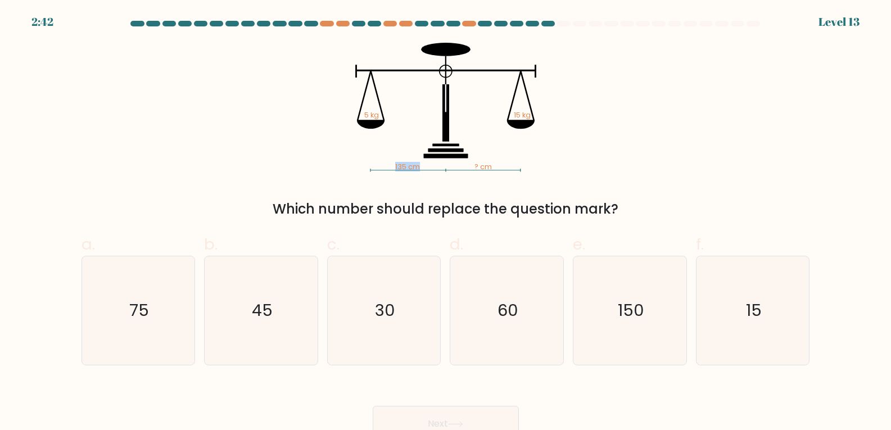
drag, startPoint x: 420, startPoint y: 164, endPoint x: 361, endPoint y: 170, distance: 59.4
click at [361, 170] on icon "135 cm ? cm 5 kg 15 kg" at bounding box center [445, 107] width 337 height 129
drag, startPoint x: 517, startPoint y: 319, endPoint x: 503, endPoint y: 329, distance: 17.8
click at [516, 319] on text "60" at bounding box center [508, 310] width 21 height 22
click at [446, 223] on input "d. 60" at bounding box center [446, 218] width 1 height 7
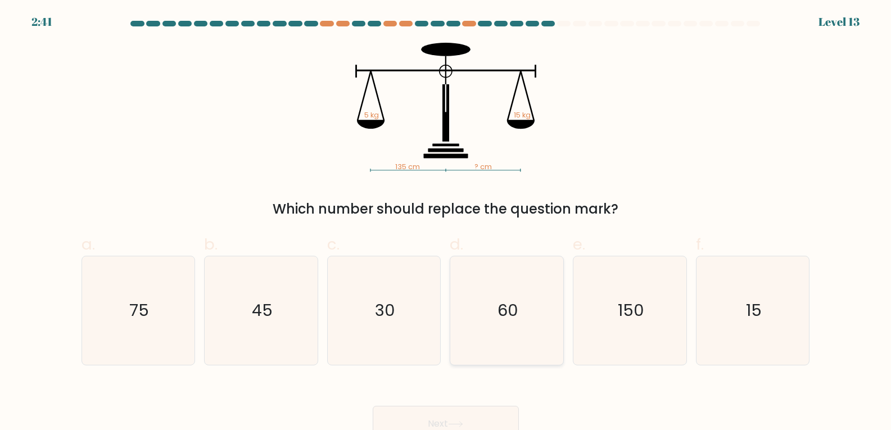
radio input "true"
click at [153, 324] on icon "75" at bounding box center [138, 310] width 109 height 109
click at [446, 223] on input "a. 75" at bounding box center [446, 218] width 1 height 7
radio input "true"
click at [478, 410] on button "Next" at bounding box center [446, 424] width 146 height 36
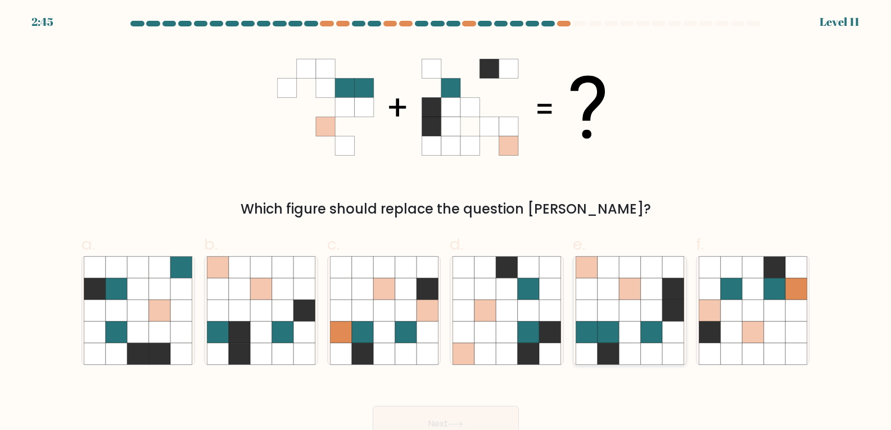
click at [630, 347] on icon at bounding box center [629, 353] width 21 height 21
click at [446, 223] on input "e." at bounding box center [446, 218] width 1 height 7
radio input "true"
click at [474, 415] on button "Next" at bounding box center [446, 424] width 146 height 36
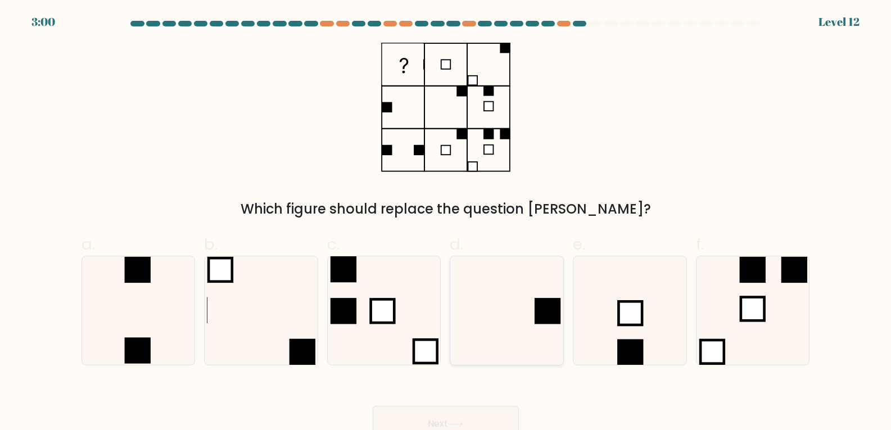
click at [525, 332] on icon at bounding box center [507, 310] width 109 height 109
click at [446, 223] on input "d." at bounding box center [446, 218] width 1 height 7
radio input "true"
click at [431, 418] on button "Next" at bounding box center [446, 424] width 146 height 36
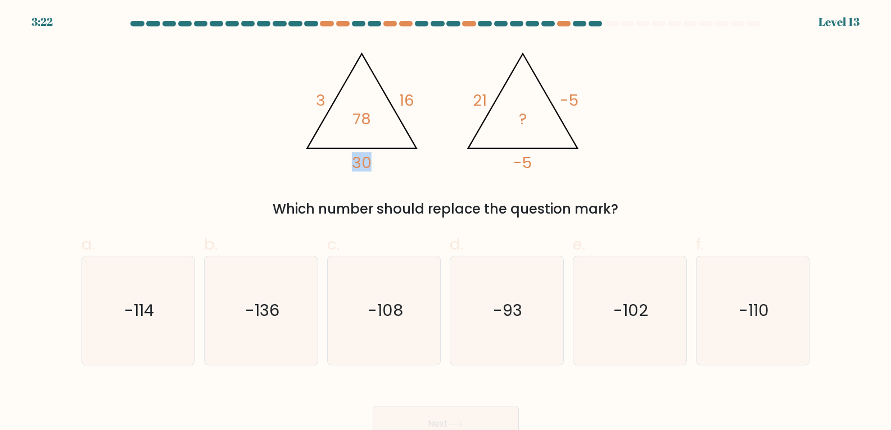
drag, startPoint x: 364, startPoint y: 158, endPoint x: 323, endPoint y: 142, distance: 44.0
click at [341, 156] on icon "@import url('https://fonts.googleapis.com/css?family=Abril+Fatface:400,100,100i…" at bounding box center [445, 107] width 297 height 129
drag, startPoint x: 312, startPoint y: 95, endPoint x: 344, endPoint y: 94, distance: 32.0
click at [344, 94] on icon "@import url('https://fonts.googleapis.com/css?family=Abril+Fatface:400,100,100i…" at bounding box center [445, 107] width 297 height 129
click at [440, 91] on icon "@import url('https://fonts.googleapis.com/css?family=Abril+Fatface:400,100,100i…" at bounding box center [445, 107] width 297 height 129
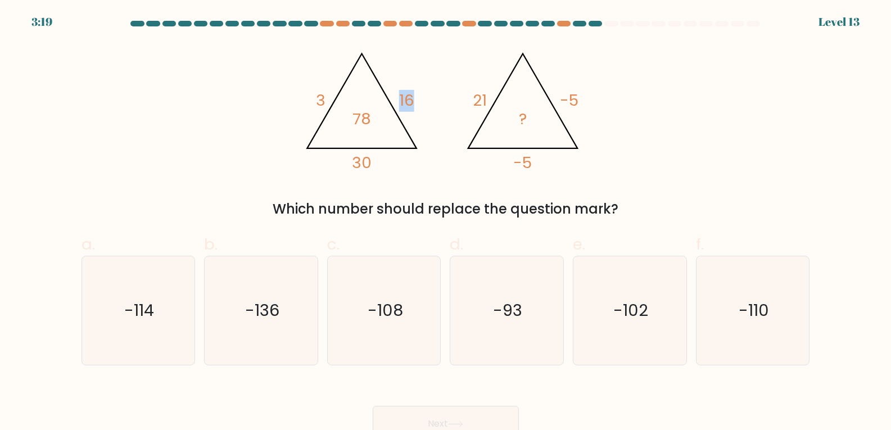
drag, startPoint x: 414, startPoint y: 94, endPoint x: 357, endPoint y: 115, distance: 60.5
click at [371, 109] on icon "@import url('https://fonts.googleapis.com/css?family=Abril+Fatface:400,100,100i…" at bounding box center [445, 107] width 297 height 129
click at [317, 126] on icon "@import url('https://fonts.googleapis.com/css?family=Abril+Fatface:400,100,100i…" at bounding box center [445, 107] width 297 height 129
drag, startPoint x: 350, startPoint y: 119, endPoint x: 373, endPoint y: 137, distance: 29.2
click at [375, 120] on icon "@import url('https://fonts.googleapis.com/css?family=Abril+Fatface:400,100,100i…" at bounding box center [445, 107] width 297 height 129
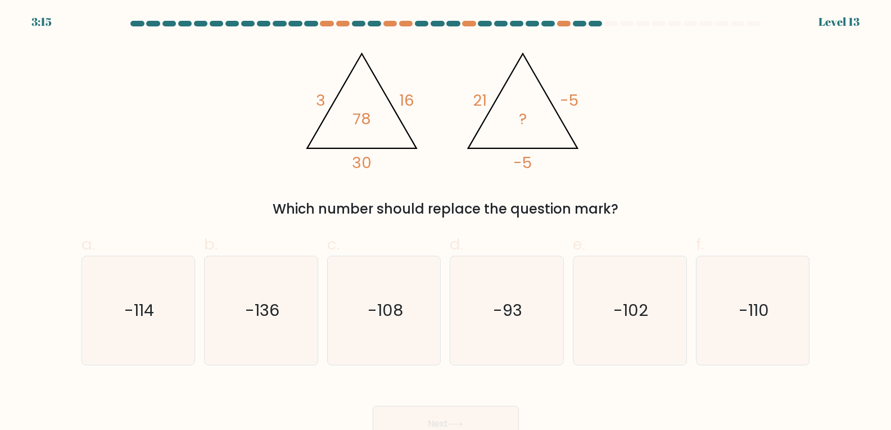
click at [401, 169] on icon "@import url('https://fonts.googleapis.com/css?family=Abril+Fatface:400,100,100i…" at bounding box center [445, 107] width 297 height 129
drag, startPoint x: 351, startPoint y: 116, endPoint x: 375, endPoint y: 116, distance: 24.2
click at [375, 116] on icon "@import url('https://fonts.googleapis.com/css?family=Abril+Fatface:400,100,100i…" at bounding box center [445, 107] width 297 height 129
click at [377, 120] on icon "@import url('https://fonts.googleapis.com/css?family=Abril+Fatface:400,100,100i…" at bounding box center [445, 107] width 297 height 129
drag, startPoint x: 414, startPoint y: 96, endPoint x: 344, endPoint y: 105, distance: 70.8
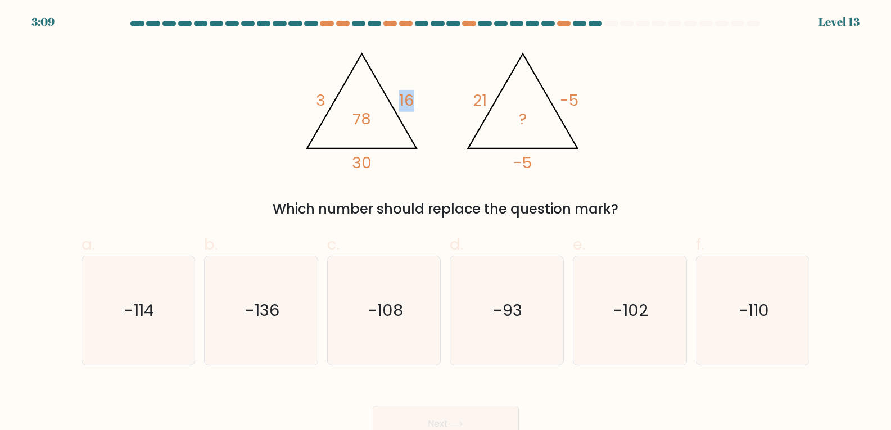
click at [390, 100] on icon "@import url('https://fonts.googleapis.com/css?family=Abril+Fatface:400,100,100i…" at bounding box center [445, 107] width 297 height 129
drag, startPoint x: 331, startPoint y: 100, endPoint x: 257, endPoint y: 109, distance: 74.8
click at [301, 101] on icon "@import url('https://fonts.googleapis.com/css?family=Abril+Fatface:400,100,100i…" at bounding box center [445, 107] width 297 height 129
click at [281, 96] on div "@import url('https://fonts.googleapis.com/css?family=Abril+Fatface:400,100,100i…" at bounding box center [446, 131] width 742 height 177
drag, startPoint x: 373, startPoint y: 160, endPoint x: 345, endPoint y: 161, distance: 28.1
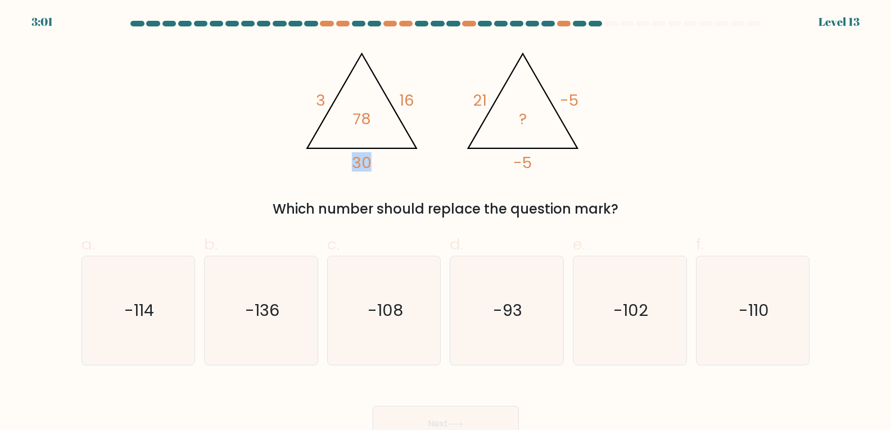
click at [346, 161] on icon "@import url('https://fonts.googleapis.com/css?family=Abril+Fatface:400,100,100i…" at bounding box center [445, 107] width 297 height 129
drag, startPoint x: 312, startPoint y: 101, endPoint x: 418, endPoint y: 97, distance: 106.3
click at [418, 97] on icon "@import url('https://fonts.googleapis.com/css?family=Abril+Fatface:400,100,100i…" at bounding box center [445, 107] width 297 height 129
drag, startPoint x: 369, startPoint y: 164, endPoint x: 348, endPoint y: 165, distance: 20.8
click at [348, 165] on icon "@import url('https://fonts.googleapis.com/css?family=Abril+Fatface:400,100,100i…" at bounding box center [445, 107] width 297 height 129
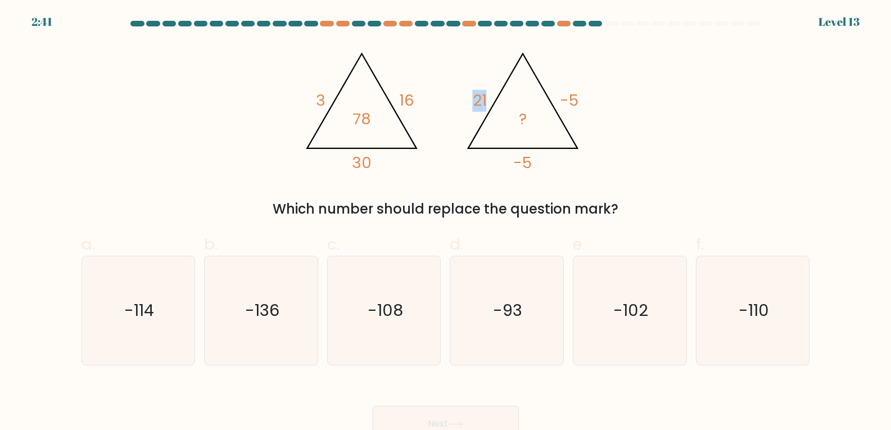
drag, startPoint x: 465, startPoint y: 105, endPoint x: 512, endPoint y: 106, distance: 46.7
click at [496, 102] on icon "@import url('https://fonts.googleapis.com/css?family=Abril+Fatface:400,100,100i…" at bounding box center [445, 107] width 297 height 129
drag, startPoint x: 556, startPoint y: 101, endPoint x: 602, endPoint y: 96, distance: 45.9
click at [602, 96] on div "@import url('https://fonts.googleapis.com/css?family=Abril+Fatface:400,100,100i…" at bounding box center [446, 131] width 742 height 177
click at [618, 116] on div "@import url('https://fonts.googleapis.com/css?family=Abril+Fatface:400,100,100i…" at bounding box center [446, 131] width 742 height 177
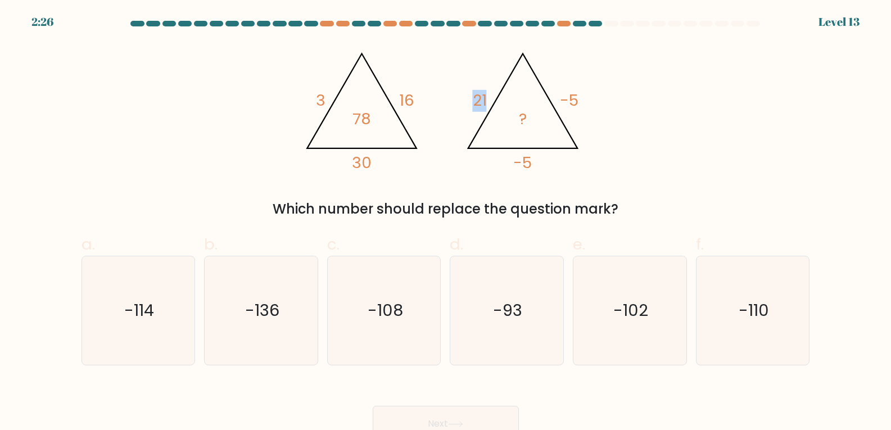
drag, startPoint x: 476, startPoint y: 98, endPoint x: 490, endPoint y: 98, distance: 14.1
click at [490, 98] on icon "@import url('https://fonts.googleapis.com/css?family=Abril+Fatface:400,100,100i…" at bounding box center [445, 107] width 297 height 129
drag, startPoint x: 581, startPoint y: 97, endPoint x: 564, endPoint y: 99, distance: 17.6
click at [564, 99] on icon "@import url('https://fonts.googleapis.com/css?family=Abril+Fatface:400,100,100i…" at bounding box center [445, 107] width 297 height 129
click at [722, 295] on icon "-110" at bounding box center [753, 310] width 109 height 109
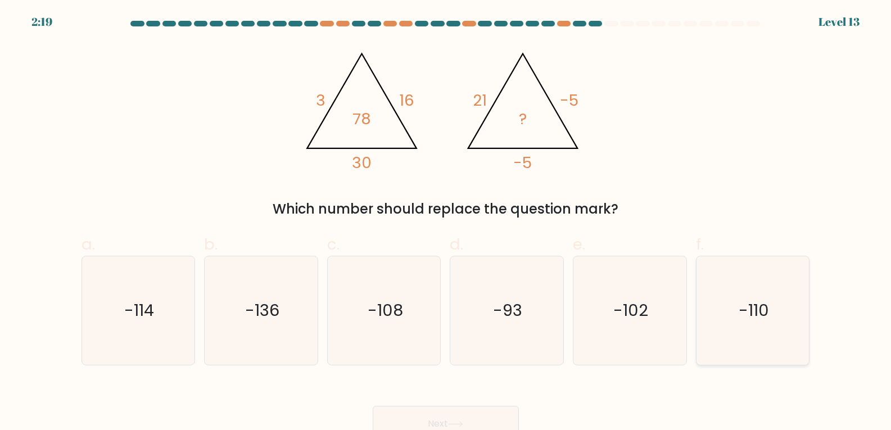
click at [446, 223] on input "f. -110" at bounding box center [446, 218] width 1 height 7
radio input "true"
click at [473, 422] on button "Next" at bounding box center [446, 424] width 146 height 36
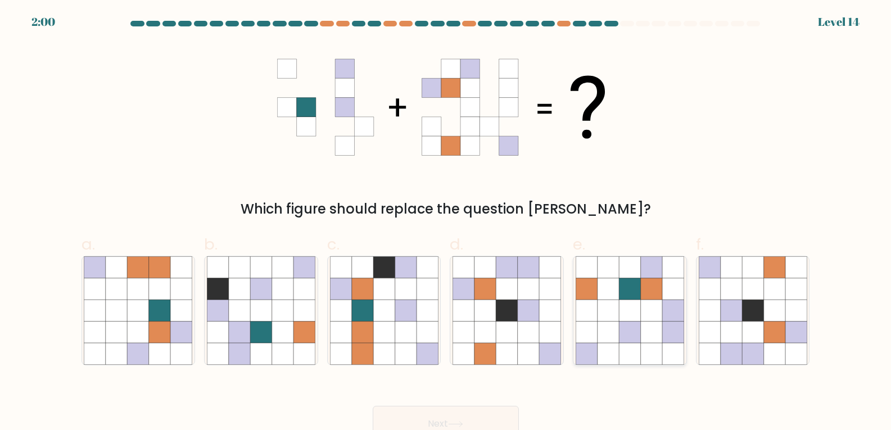
click at [638, 327] on icon at bounding box center [629, 332] width 21 height 21
click at [446, 223] on input "e." at bounding box center [446, 218] width 1 height 7
radio input "true"
click at [468, 418] on button "Next" at bounding box center [446, 424] width 146 height 36
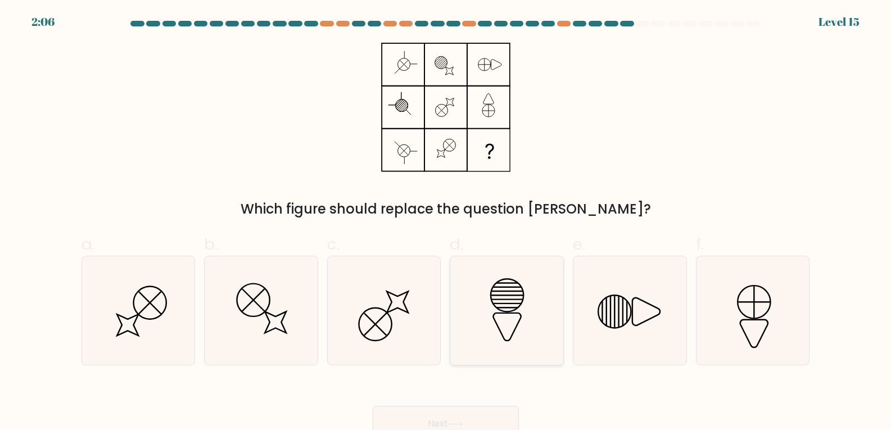
click at [538, 309] on icon at bounding box center [507, 310] width 109 height 109
click at [446, 223] on input "d." at bounding box center [446, 218] width 1 height 7
radio input "true"
click at [483, 412] on button "Next" at bounding box center [446, 424] width 146 height 36
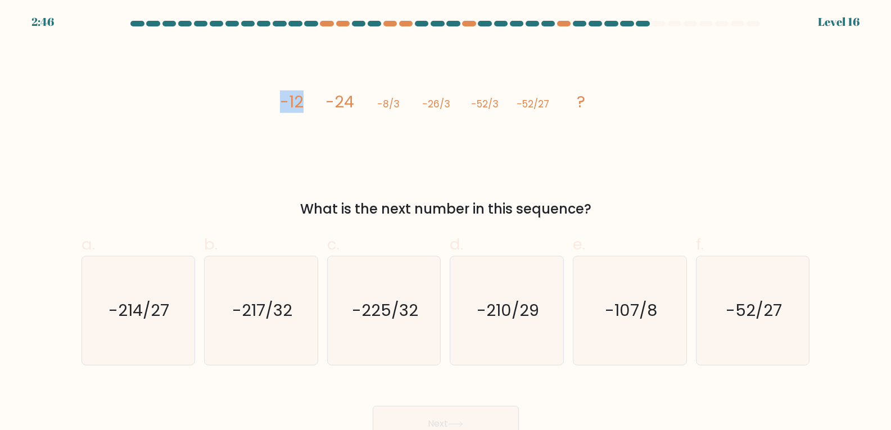
drag, startPoint x: 279, startPoint y: 96, endPoint x: 330, endPoint y: 96, distance: 51.2
click at [330, 96] on icon "image/svg+xml -12 -24 -8/3 -26/3 -52/3 -52/27 ?" at bounding box center [445, 107] width 337 height 129
drag, startPoint x: 520, startPoint y: 100, endPoint x: 637, endPoint y: 126, distance: 119.8
click at [578, 99] on g "-12 -24 -8/3 -26/3 -52/3 -52/27 ?" at bounding box center [432, 102] width 305 height 22
click at [643, 121] on div "image/svg+xml -12 -24 -8/3 -26/3 -52/3 -52/27 ? What is the next number in this…" at bounding box center [446, 131] width 742 height 177
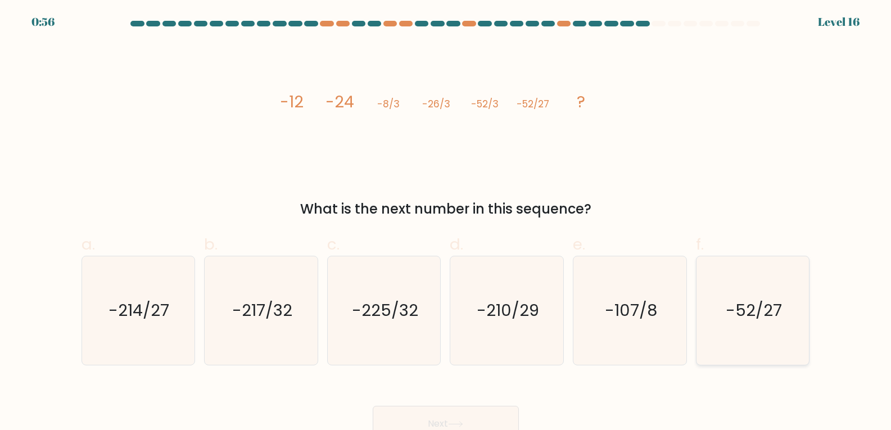
click at [747, 311] on text "-52/27" at bounding box center [754, 310] width 56 height 22
click at [446, 223] on input "f. -52/27" at bounding box center [446, 218] width 1 height 7
radio input "true"
click at [454, 409] on button "Next" at bounding box center [446, 424] width 146 height 36
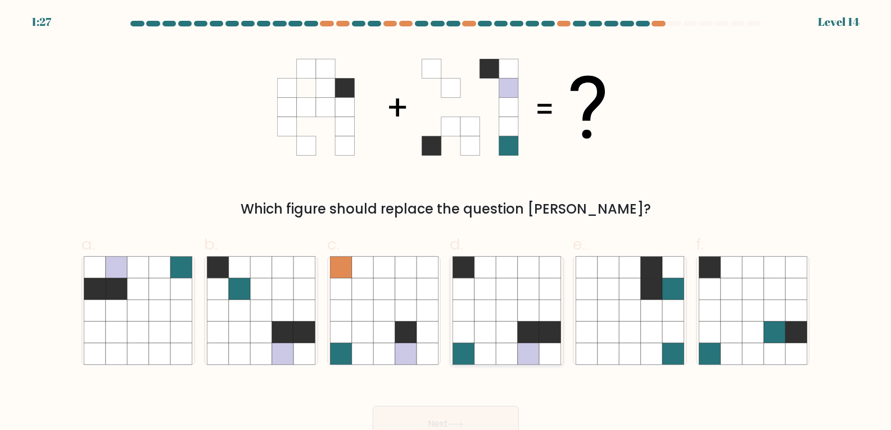
click at [481, 299] on icon at bounding box center [484, 288] width 21 height 21
click at [446, 223] on input "d." at bounding box center [446, 218] width 1 height 7
radio input "true"
click at [483, 409] on button "Next" at bounding box center [446, 424] width 146 height 36
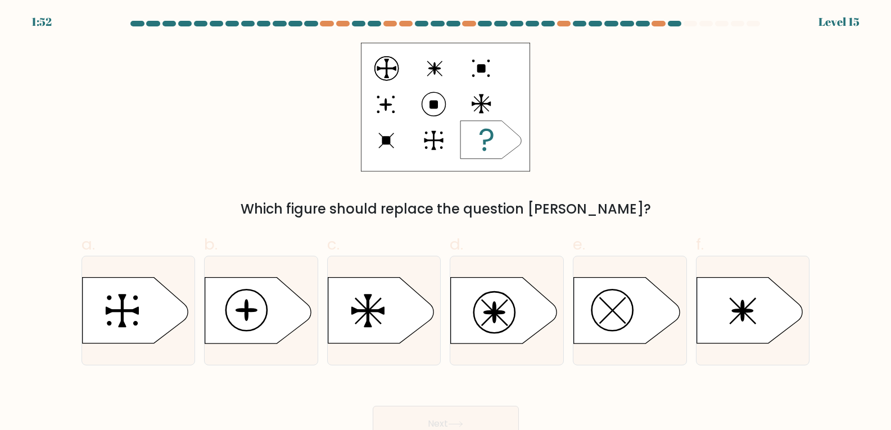
drag, startPoint x: 381, startPoint y: 64, endPoint x: 489, endPoint y: 66, distance: 108.0
click at [487, 62] on rect at bounding box center [445, 107] width 169 height 129
drag, startPoint x: 496, startPoint y: 106, endPoint x: 415, endPoint y: 109, distance: 80.4
click at [415, 109] on rect at bounding box center [445, 107] width 169 height 129
click at [525, 309] on icon at bounding box center [504, 311] width 106 height 66
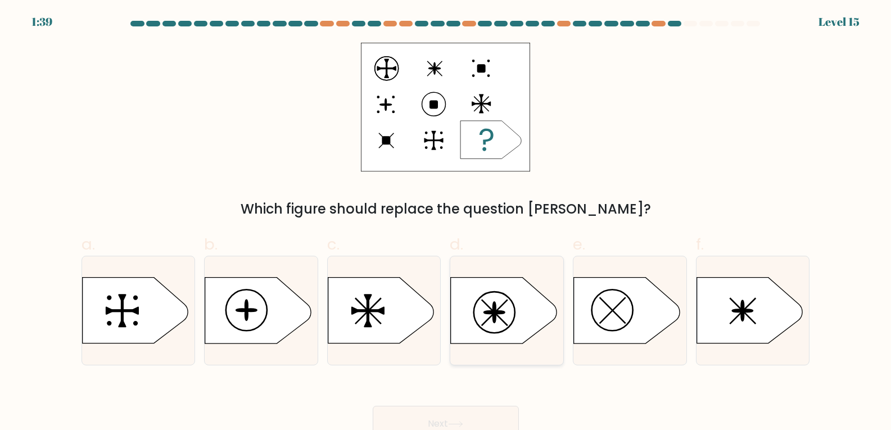
click at [446, 223] on input "d." at bounding box center [446, 218] width 1 height 7
radio input "true"
click at [458, 414] on button "Next" at bounding box center [446, 424] width 146 height 36
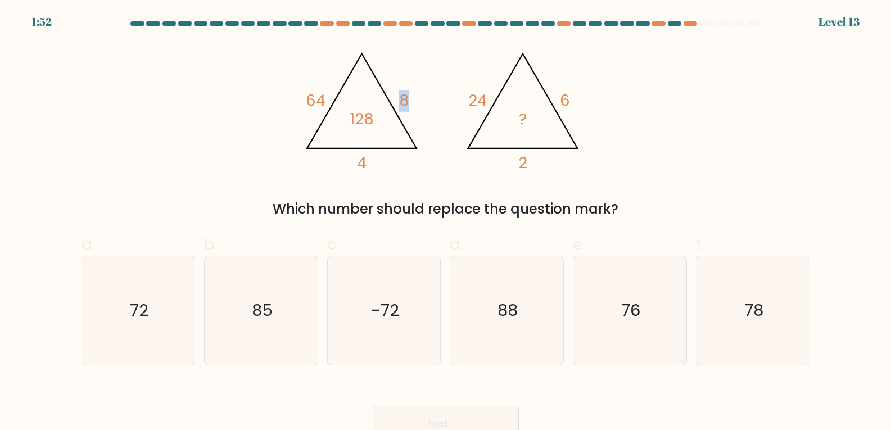
drag, startPoint x: 407, startPoint y: 98, endPoint x: 399, endPoint y: 92, distance: 10.8
click at [399, 92] on tspan "8" at bounding box center [404, 101] width 10 height 22
click at [414, 93] on icon "@import url('https://fonts.googleapis.com/css?family=Abril+Fatface:400,100,100i…" at bounding box center [445, 107] width 297 height 129
click at [400, 123] on icon "@import url('https://fonts.googleapis.com/css?family=Abril+Fatface:400,100,100i…" at bounding box center [445, 107] width 297 height 129
drag, startPoint x: 355, startPoint y: 165, endPoint x: 422, endPoint y: 114, distance: 85.0
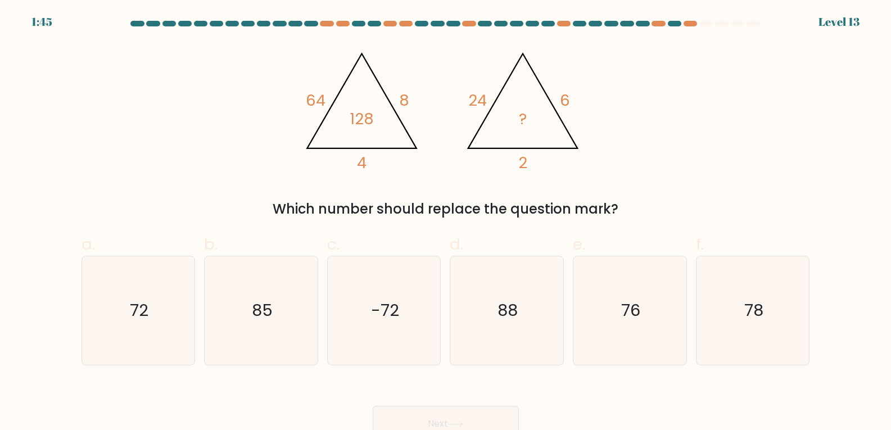
click at [418, 110] on icon "@import url('https://fonts.googleapis.com/css?family=Abril+Fatface:400,100,100i…" at bounding box center [445, 107] width 297 height 129
click at [423, 115] on icon "@import url('https://fonts.googleapis.com/css?family=Abril+Fatface:400,100,100i…" at bounding box center [445, 107] width 297 height 129
drag, startPoint x: 304, startPoint y: 98, endPoint x: 411, endPoint y: 94, distance: 107.4
click at [411, 94] on icon "@import url('https://fonts.googleapis.com/css?family=Abril+Fatface:400,100,100i…" at bounding box center [445, 107] width 297 height 129
click at [279, 125] on div "@import url('https://fonts.googleapis.com/css?family=Abril+Fatface:400,100,100i…" at bounding box center [446, 131] width 742 height 177
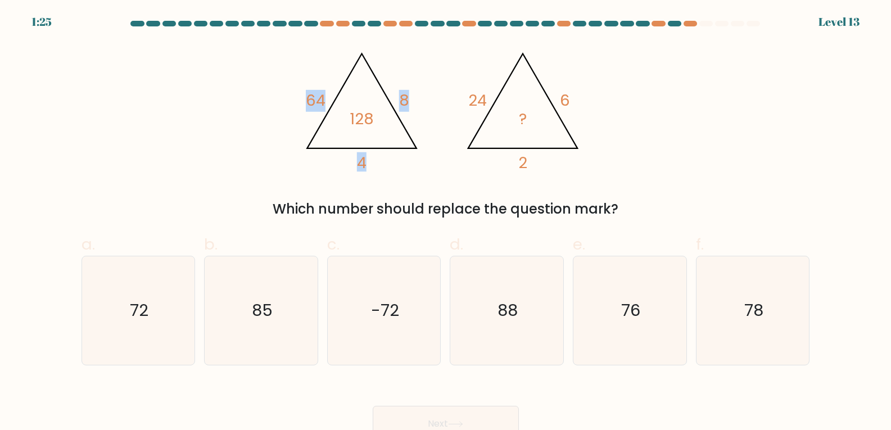
drag, startPoint x: 309, startPoint y: 99, endPoint x: 379, endPoint y: 160, distance: 92.8
click at [378, 161] on icon "@import url('https://fonts.googleapis.com/css?family=Abril+Fatface:400,100,100i…" at bounding box center [445, 107] width 297 height 129
click at [387, 158] on icon "@import url('https://fonts.googleapis.com/css?family=Abril+Fatface:400,100,100i…" at bounding box center [445, 107] width 297 height 129
drag, startPoint x: 304, startPoint y: 97, endPoint x: 414, endPoint y: 98, distance: 110.2
click at [414, 98] on icon "@import url('https://fonts.googleapis.com/css?family=Abril+Fatface:400,100,100i…" at bounding box center [445, 107] width 297 height 129
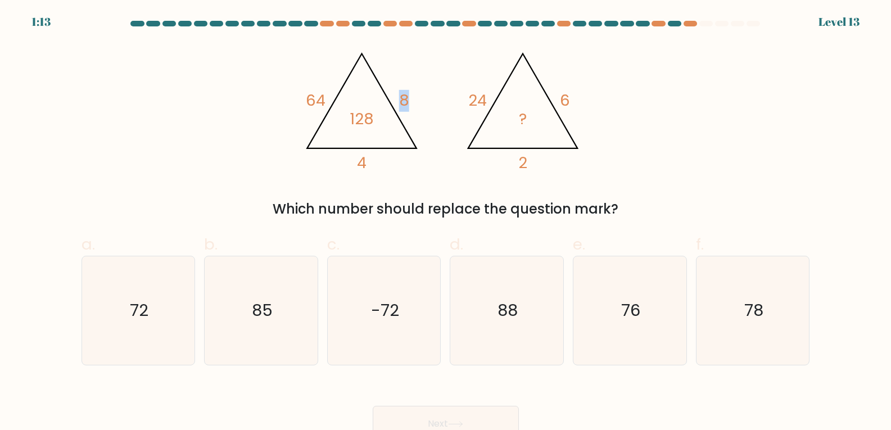
drag, startPoint x: 360, startPoint y: 166, endPoint x: 400, endPoint y: 117, distance: 63.5
click at [400, 117] on icon "@import url('https://fonts.googleapis.com/css?family=Abril+Fatface:400,100,100i…" at bounding box center [445, 107] width 297 height 129
click at [551, 309] on icon "88" at bounding box center [507, 310] width 109 height 109
click at [446, 223] on input "d. 88" at bounding box center [446, 218] width 1 height 7
radio input "true"
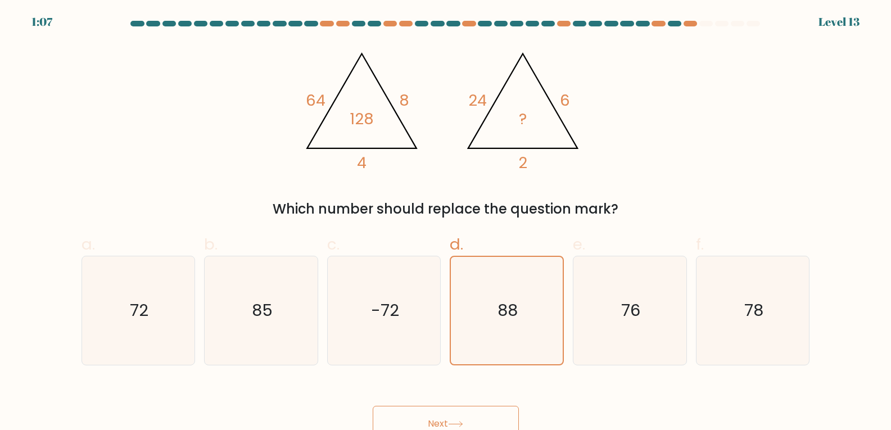
click at [430, 412] on button "Next" at bounding box center [446, 424] width 146 height 36
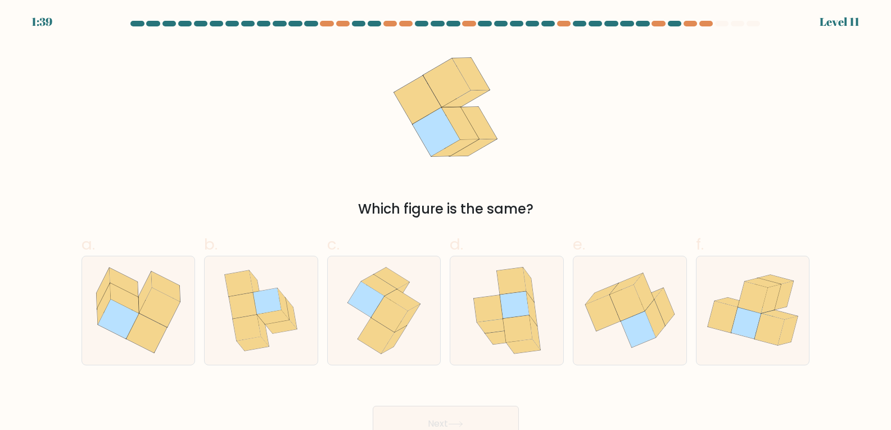
drag, startPoint x: 358, startPoint y: 212, endPoint x: 562, endPoint y: 178, distance: 206.8
click at [562, 179] on div "Which figure is the same?" at bounding box center [446, 131] width 742 height 177
click at [641, 144] on div "Which figure is the same?" at bounding box center [446, 131] width 742 height 177
click at [400, 312] on icon at bounding box center [389, 313] width 37 height 35
click at [446, 223] on input "c." at bounding box center [446, 218] width 1 height 7
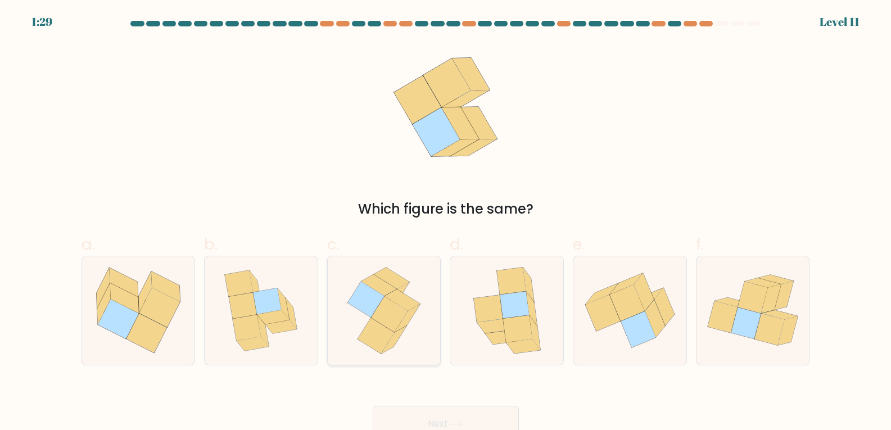
radio input "true"
drag, startPoint x: 463, startPoint y: 427, endPoint x: 463, endPoint y: 417, distance: 10.7
click at [463, 417] on button "Next" at bounding box center [446, 424] width 146 height 36
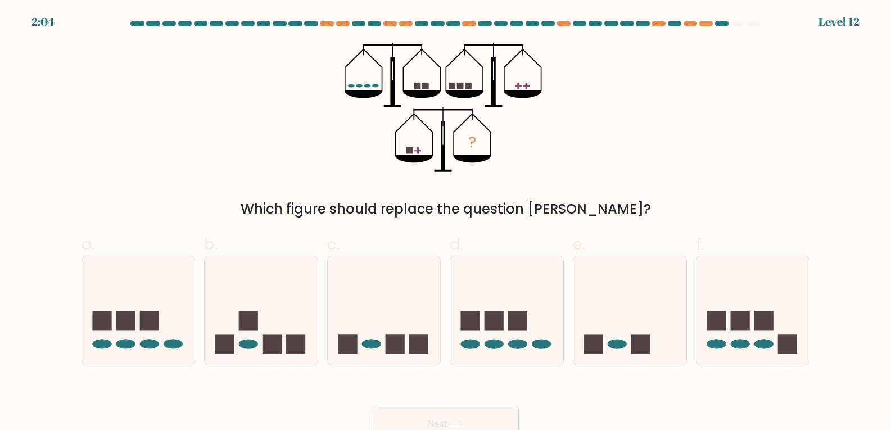
drag, startPoint x: 343, startPoint y: 84, endPoint x: 425, endPoint y: 80, distance: 81.6
click at [425, 80] on div "? Which figure should replace the question mark?" at bounding box center [446, 131] width 742 height 177
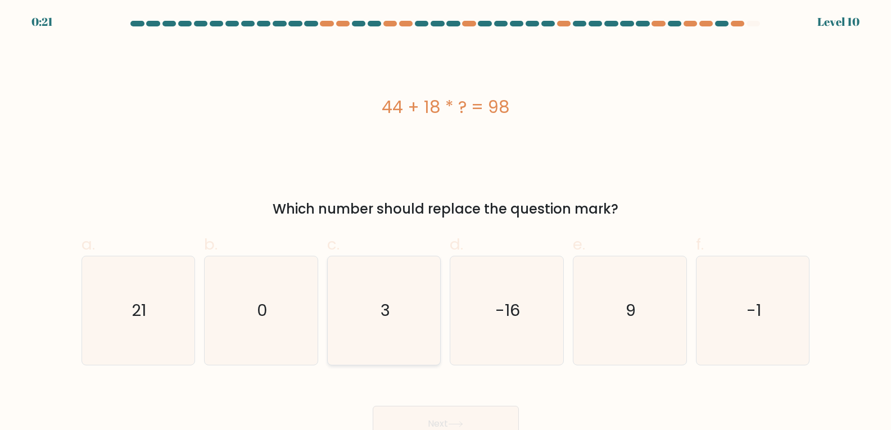
click at [379, 306] on icon "3" at bounding box center [384, 310] width 109 height 109
click at [446, 223] on input "c. 3" at bounding box center [446, 218] width 1 height 7
radio input "true"
click at [439, 411] on button "Next" at bounding box center [446, 424] width 146 height 36
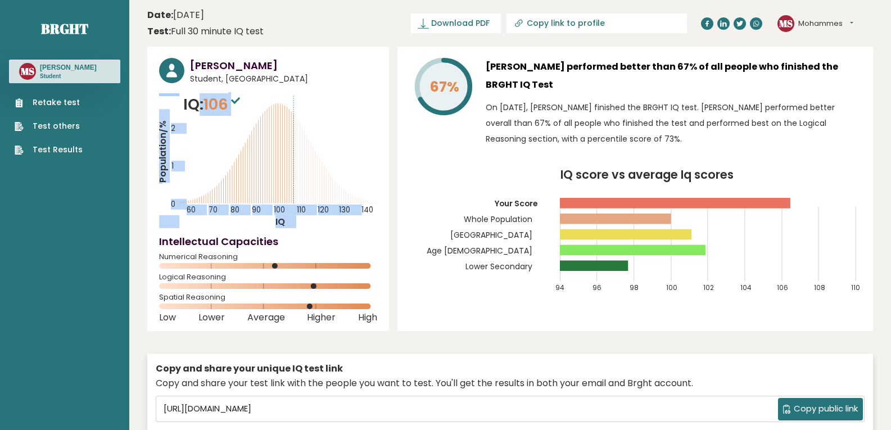
drag, startPoint x: 201, startPoint y: 102, endPoint x: 279, endPoint y: 116, distance: 79.9
click at [277, 115] on div "IQ: 106 Population/% IQ 0 1 2 60 70 80 90 100 110 120 130 140" at bounding box center [268, 160] width 218 height 135
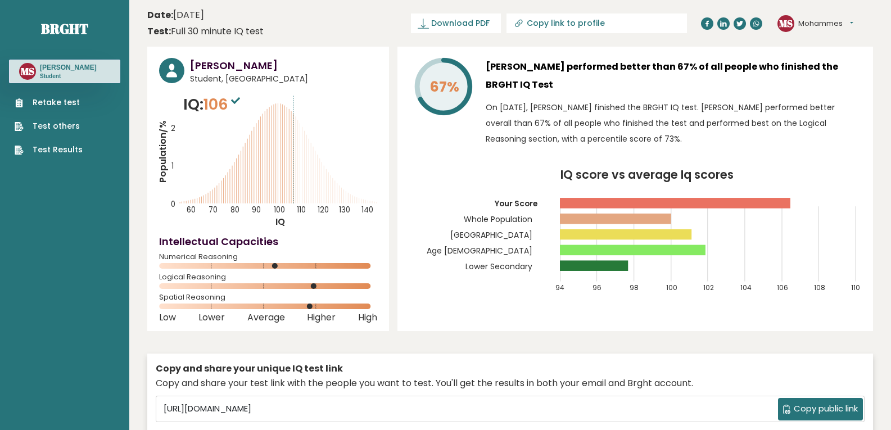
click at [331, 98] on icon "Population/% IQ 0 1 2 60 70 80 90 100 110 120 130 140" at bounding box center [268, 160] width 218 height 135
